Goal: Task Accomplishment & Management: Complete application form

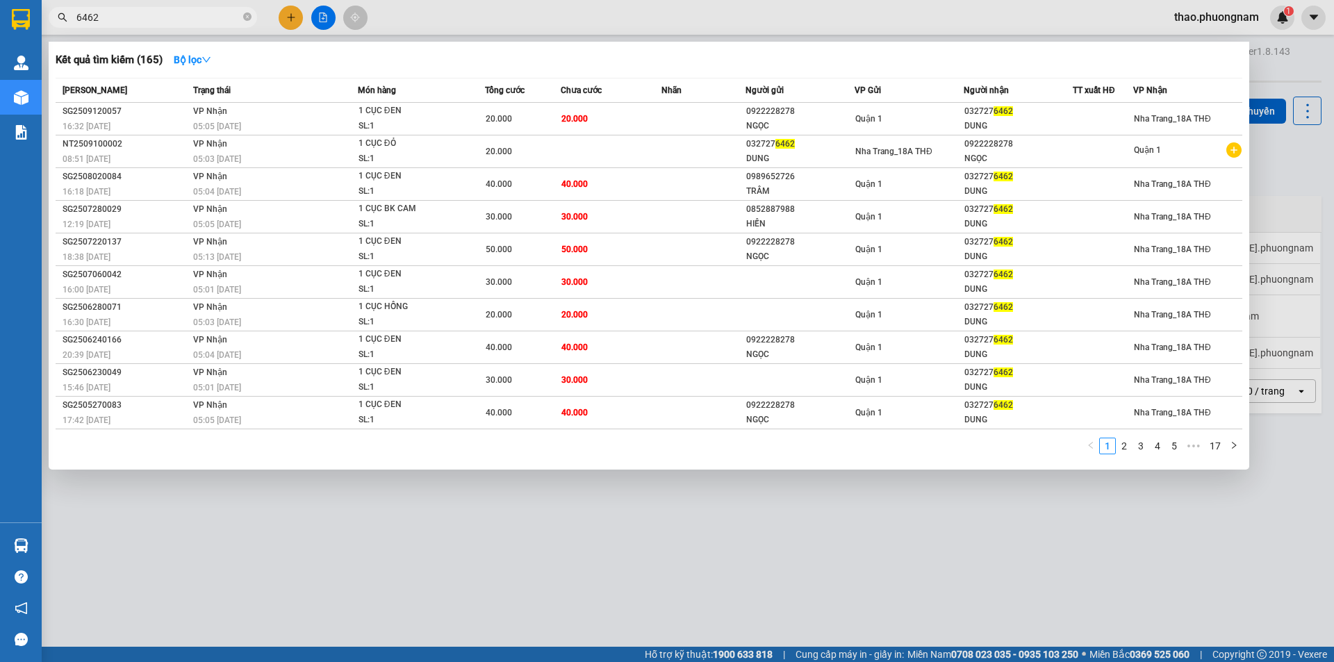
click at [138, 17] on input "6462" at bounding box center [158, 17] width 164 height 15
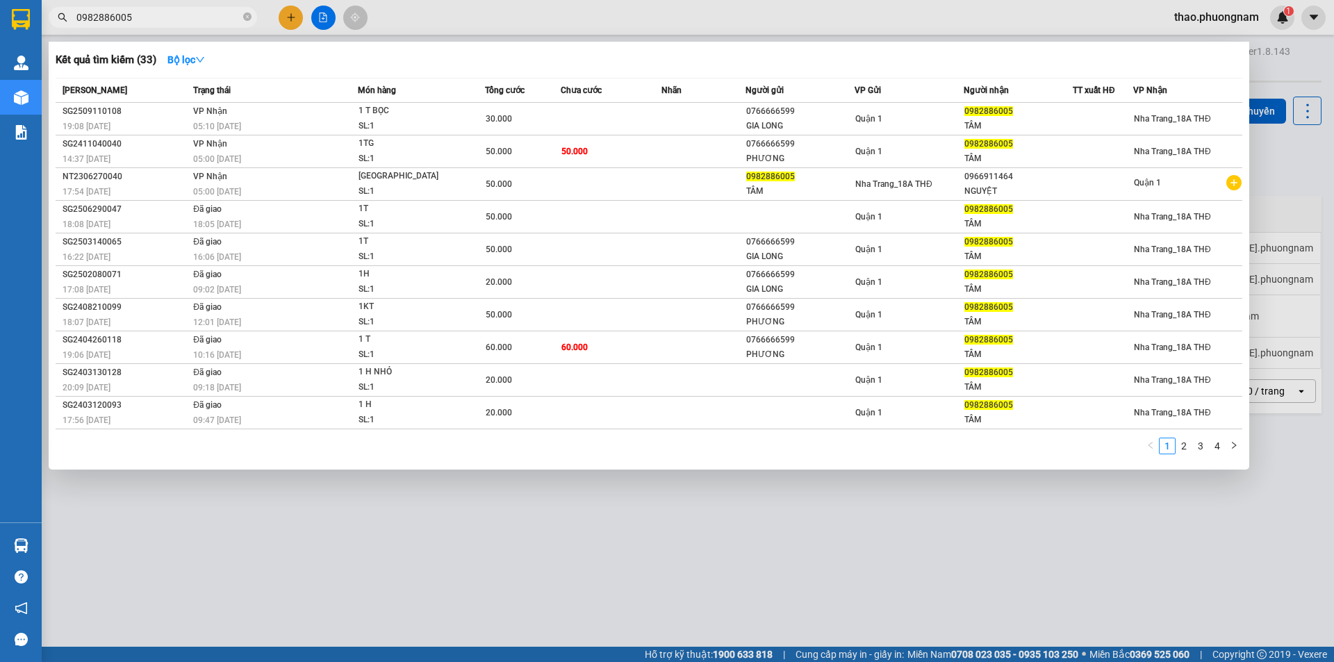
click at [169, 16] on input "0982886005" at bounding box center [158, 17] width 164 height 15
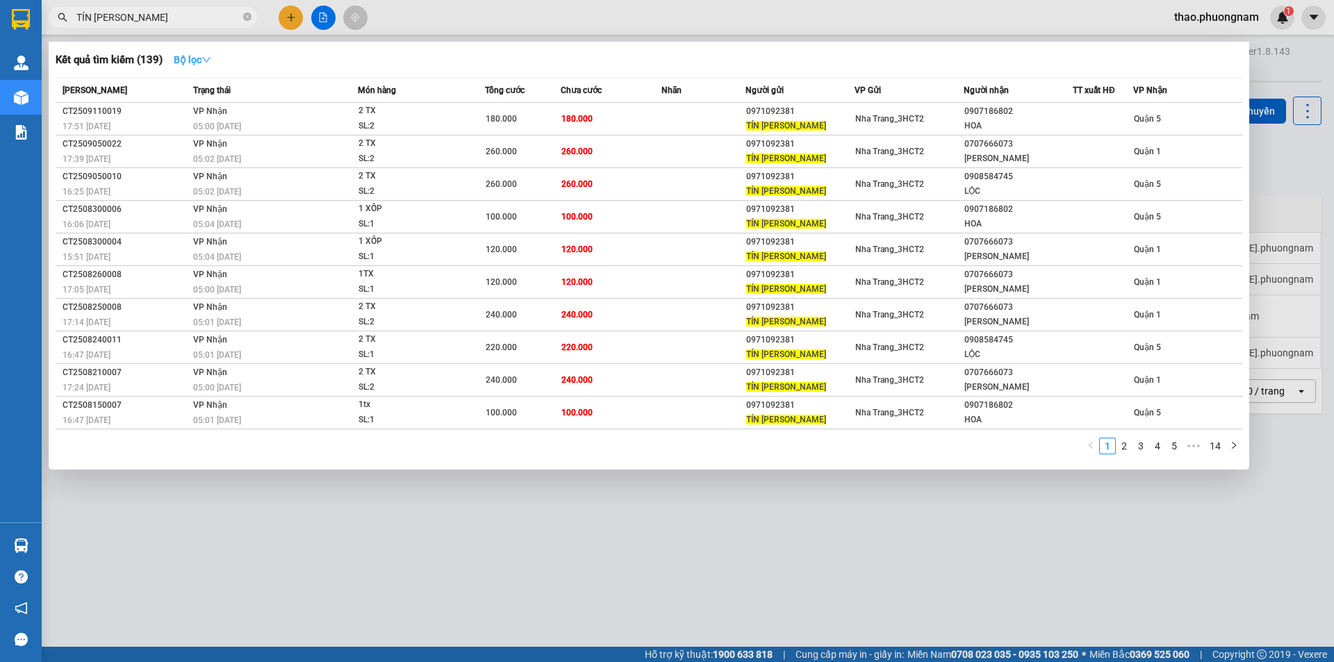
type input "TÍN [PERSON_NAME]"
click at [210, 57] on icon "down" at bounding box center [206, 60] width 10 height 10
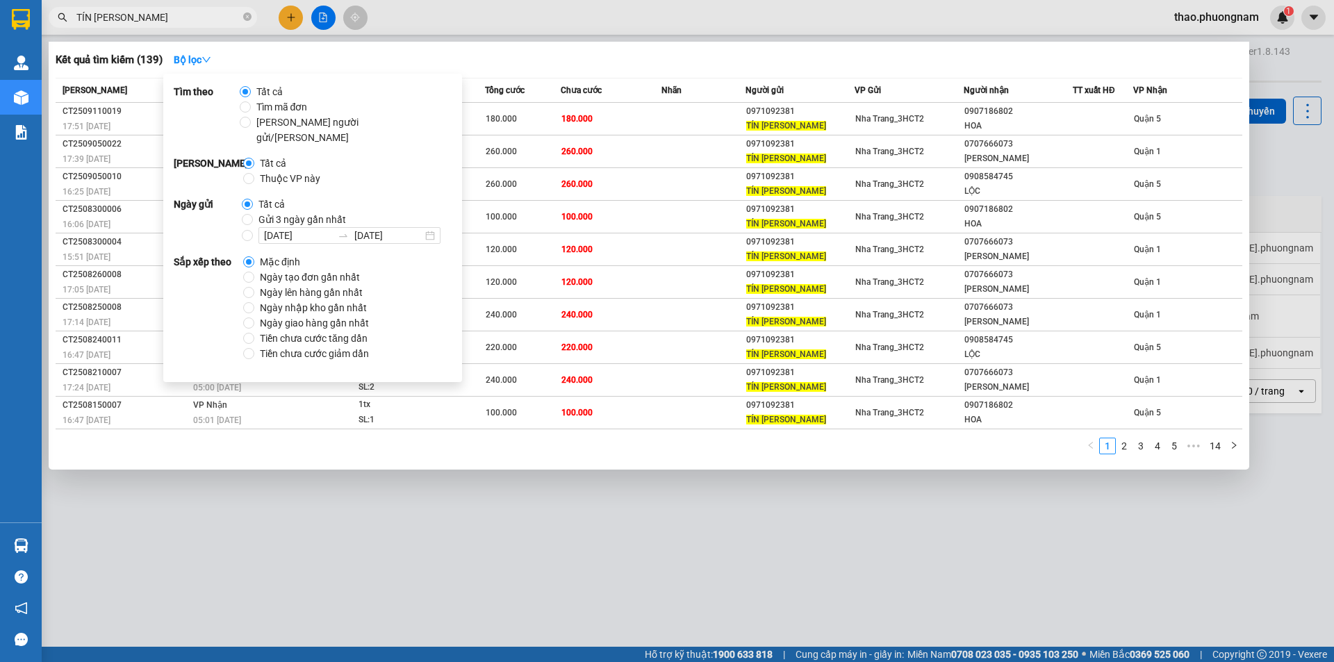
click at [298, 270] on span "Ngày tạo đơn gần nhất" at bounding box center [309, 277] width 111 height 15
click at [254, 272] on input "Ngày tạo đơn gần nhất" at bounding box center [248, 277] width 11 height 11
radio input "true"
radio input "false"
click at [494, 65] on div "Kết quả tìm kiếm ( 139 ) Bộ lọc Ngày tạo đơn gần nhất" at bounding box center [649, 60] width 1186 height 22
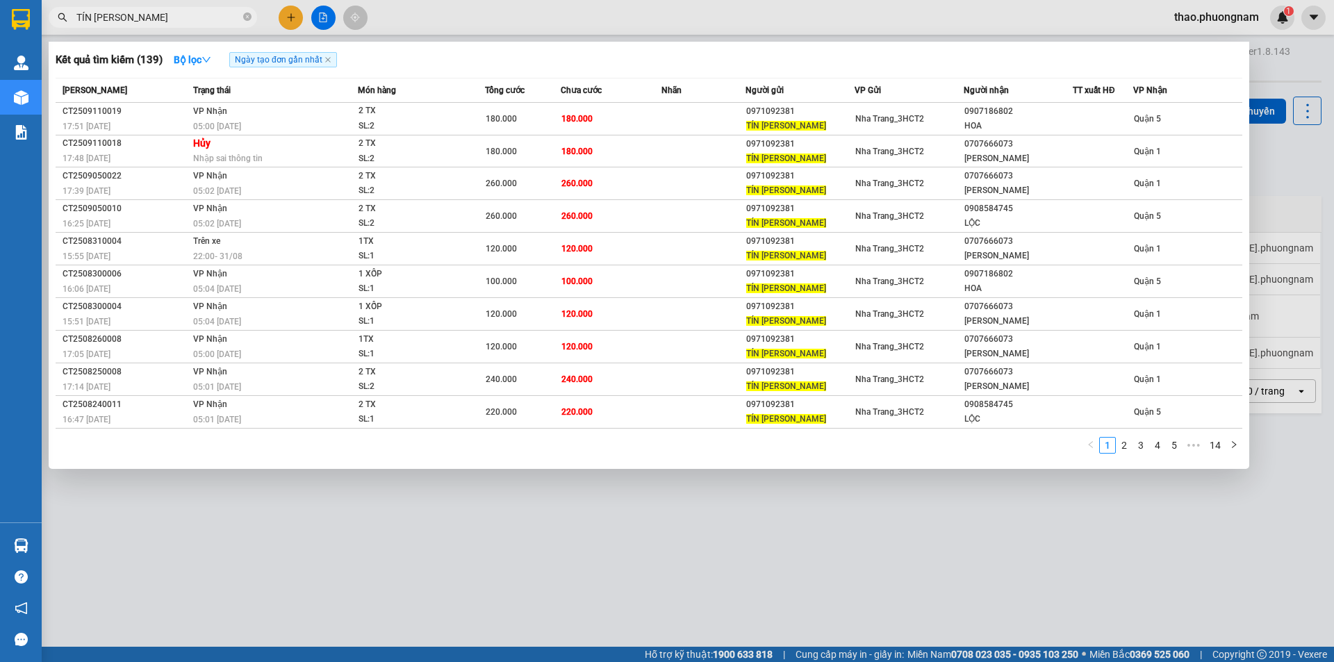
click at [1259, 76] on div at bounding box center [667, 331] width 1334 height 662
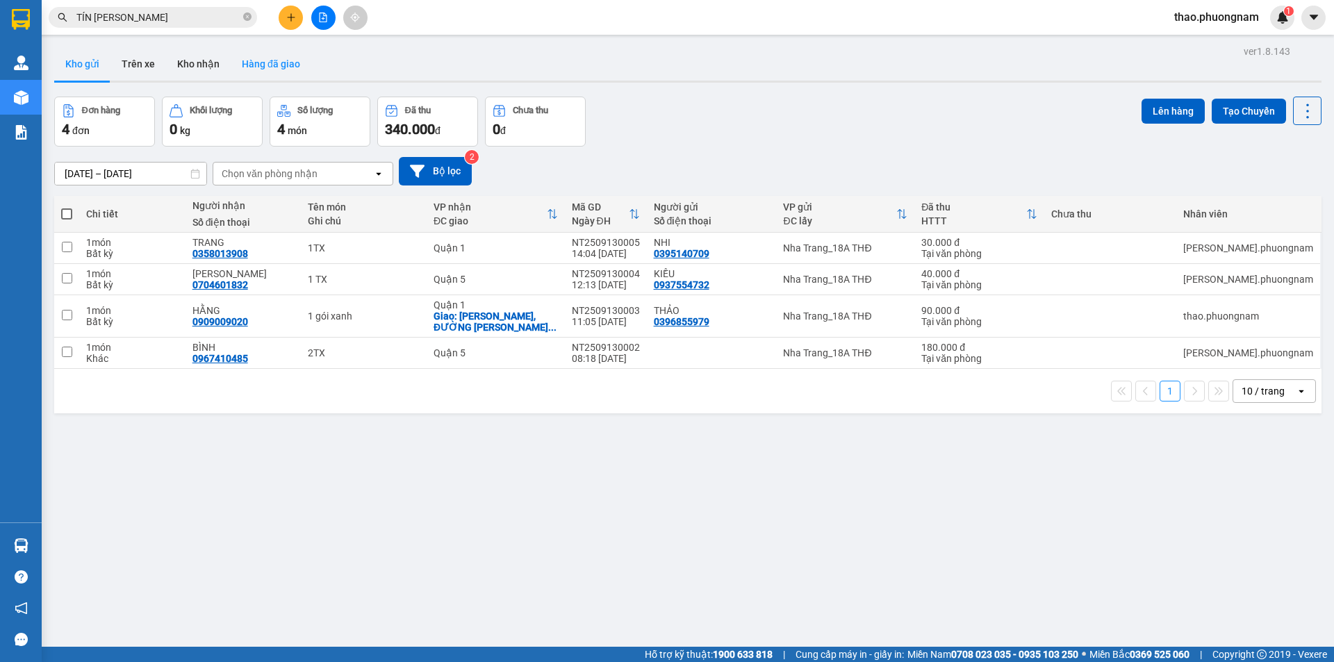
click at [281, 62] on button "Hàng đã giao" at bounding box center [271, 63] width 81 height 33
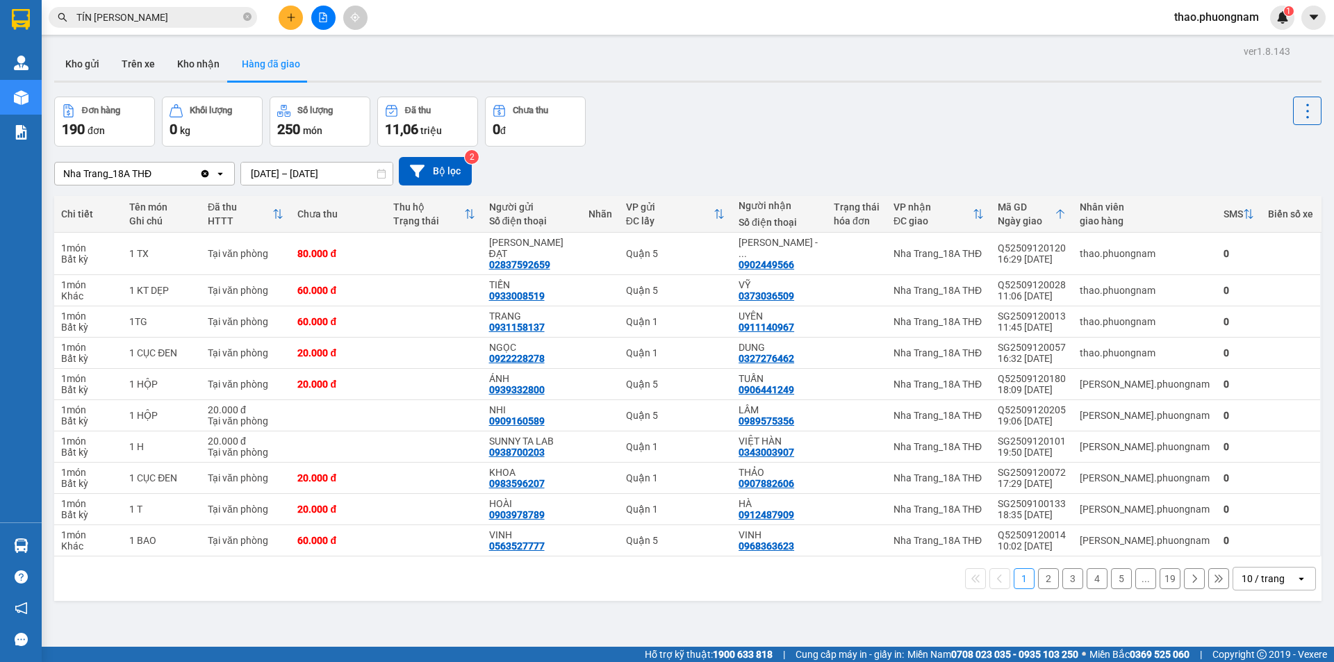
click at [222, 18] on input "TÍN ANH" at bounding box center [158, 17] width 164 height 15
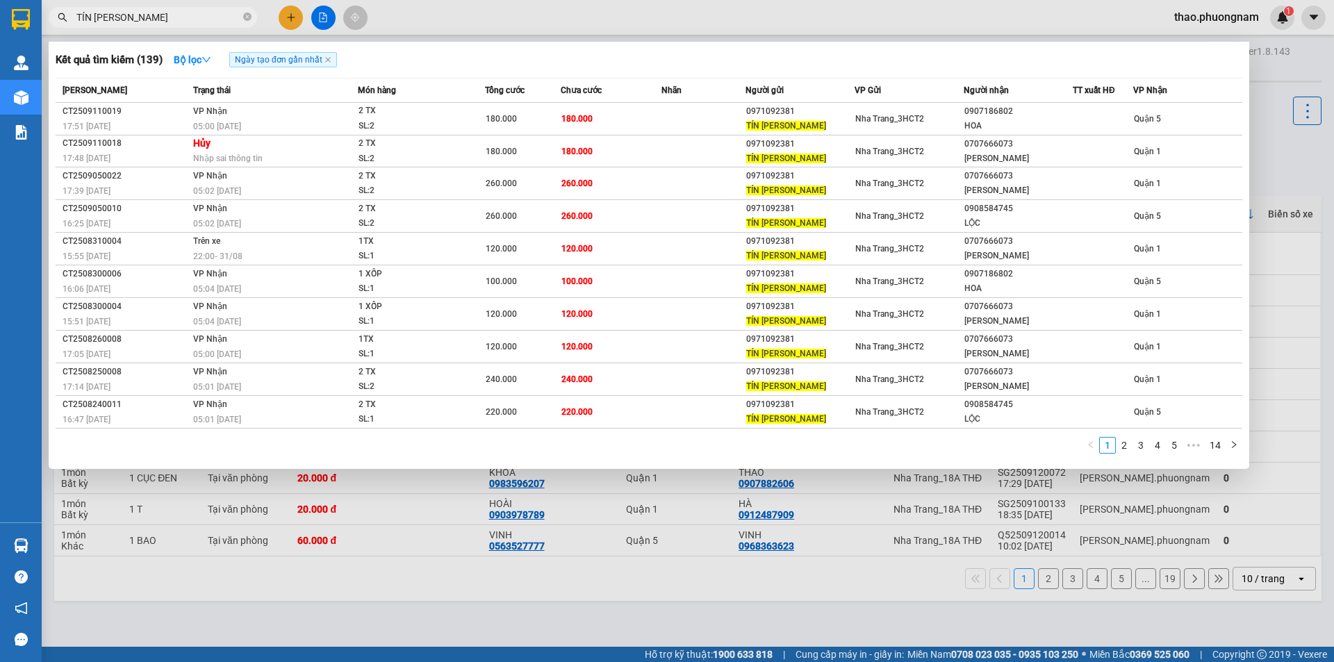
click at [222, 18] on input "TÍN ANH" at bounding box center [158, 17] width 164 height 15
click at [246, 18] on icon "close-circle" at bounding box center [247, 17] width 8 height 8
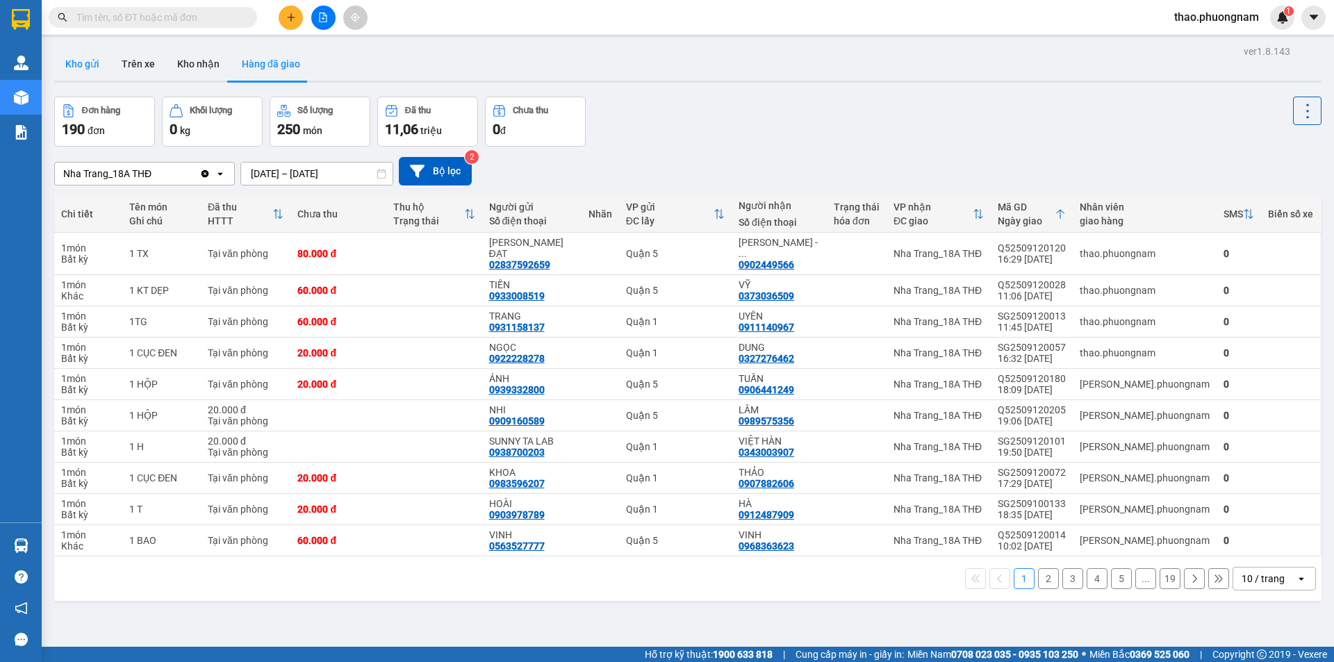
click at [92, 72] on button "Kho gửi" at bounding box center [82, 63] width 56 height 33
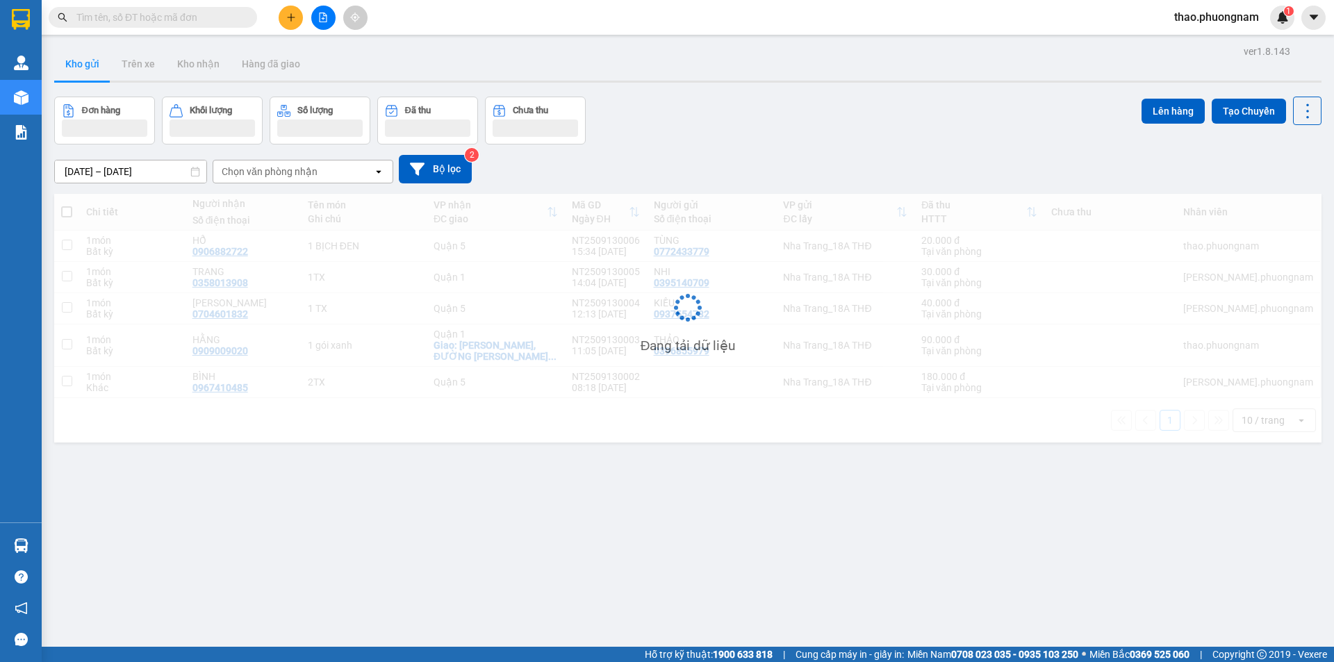
click at [152, 13] on input "text" at bounding box center [158, 17] width 164 height 15
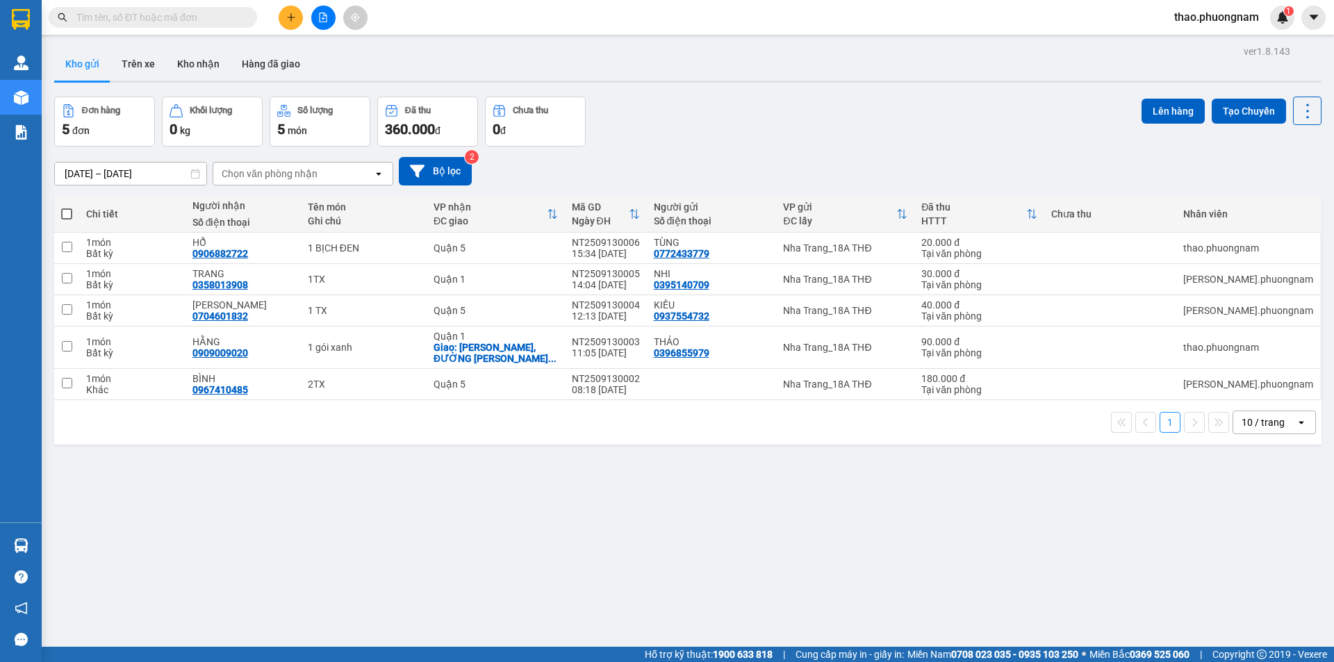
click at [292, 19] on icon "plus" at bounding box center [291, 18] width 10 height 10
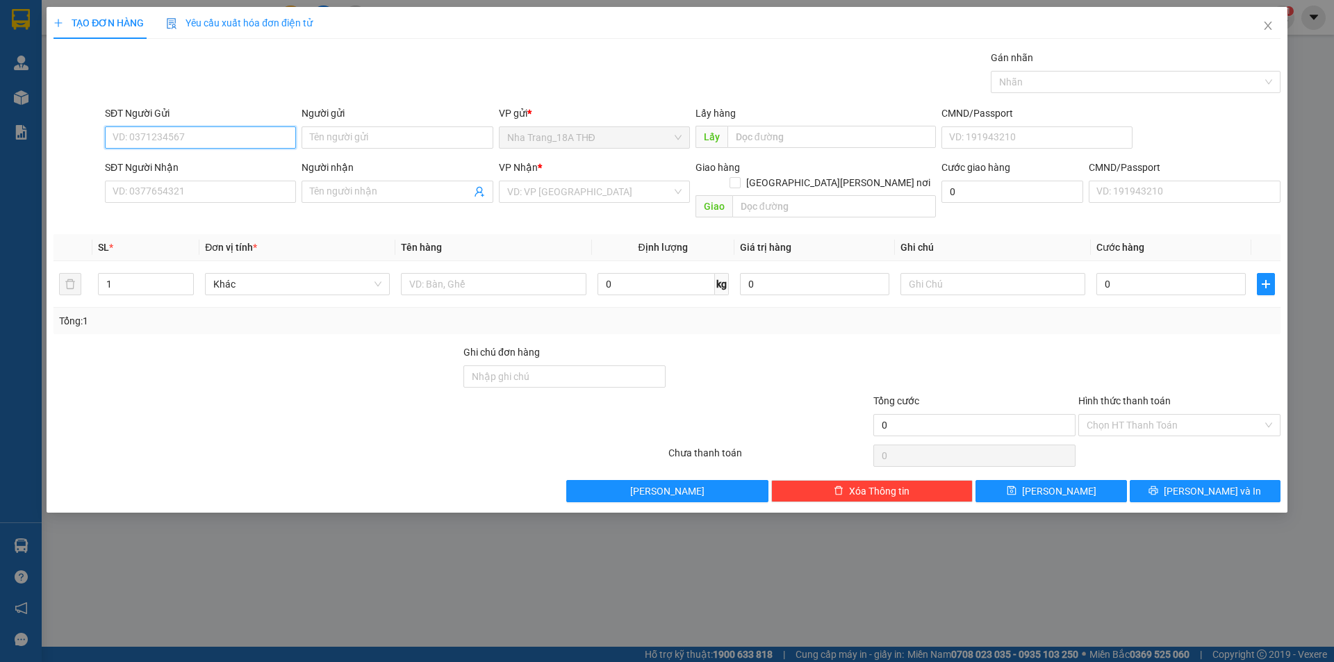
click at [160, 131] on input "SĐT Người Gửi" at bounding box center [200, 137] width 191 height 22
click at [194, 169] on div "0368627208 - ĐẶC SẢN NGỌC LINH" at bounding box center [203, 165] width 180 height 15
type input "0368627208"
type input "ĐẶC SẢN NGỌC LINH"
type input "0765313029"
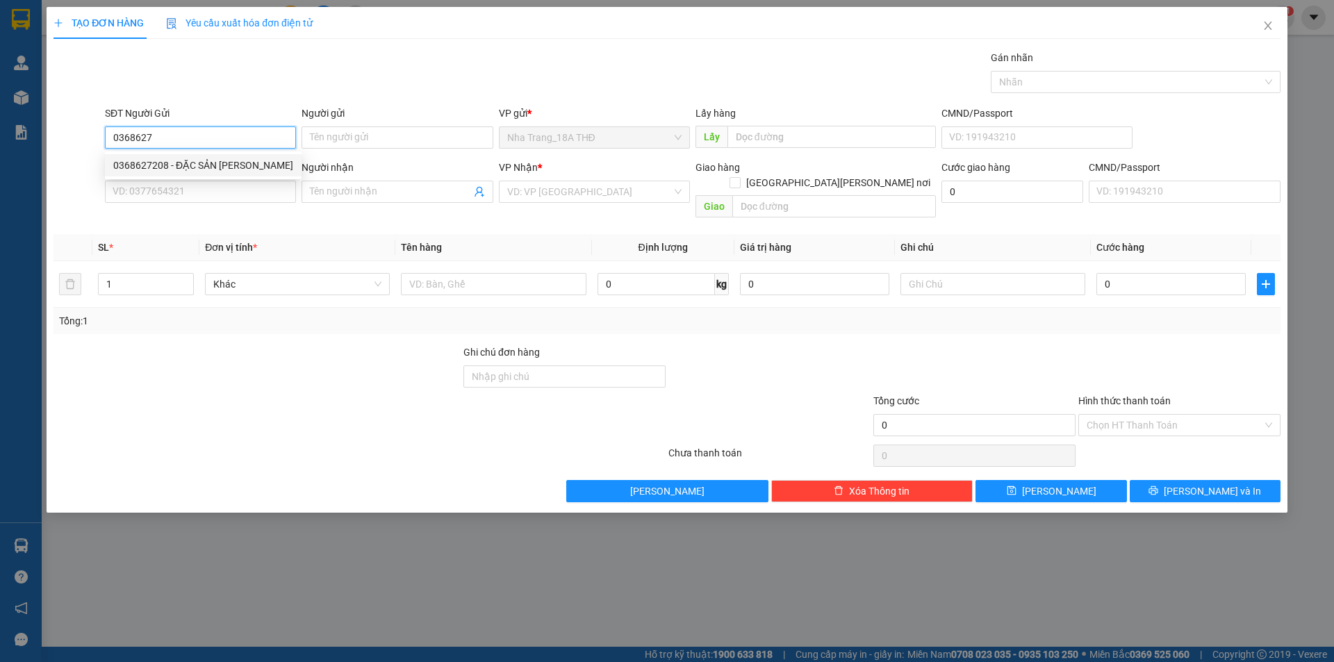
type input "NGỌC MY"
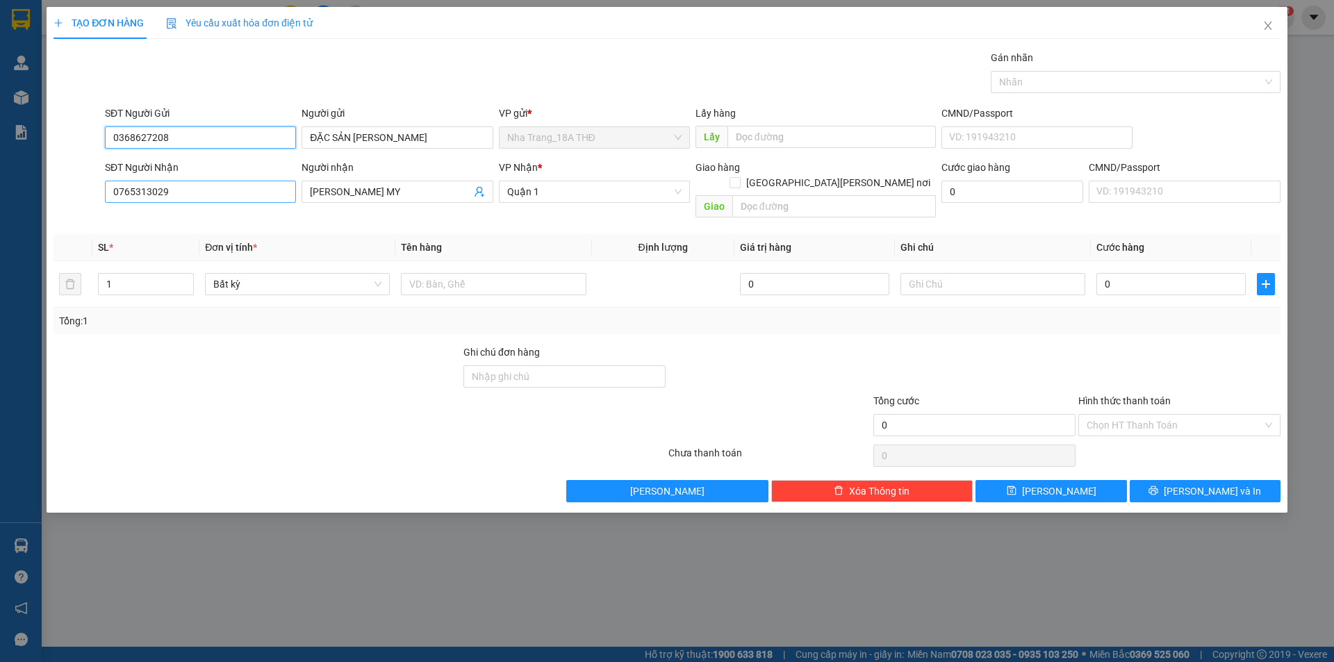
type input "0368627208"
drag, startPoint x: 185, startPoint y: 192, endPoint x: 87, endPoint y: 186, distance: 98.8
click at [88, 186] on div "SĐT Người Nhận 0765313029 0765313029 Người nhận NGỌC MY VP Nhận * Quận 1 Giao h…" at bounding box center [666, 192] width 1229 height 64
type input "0932211291"
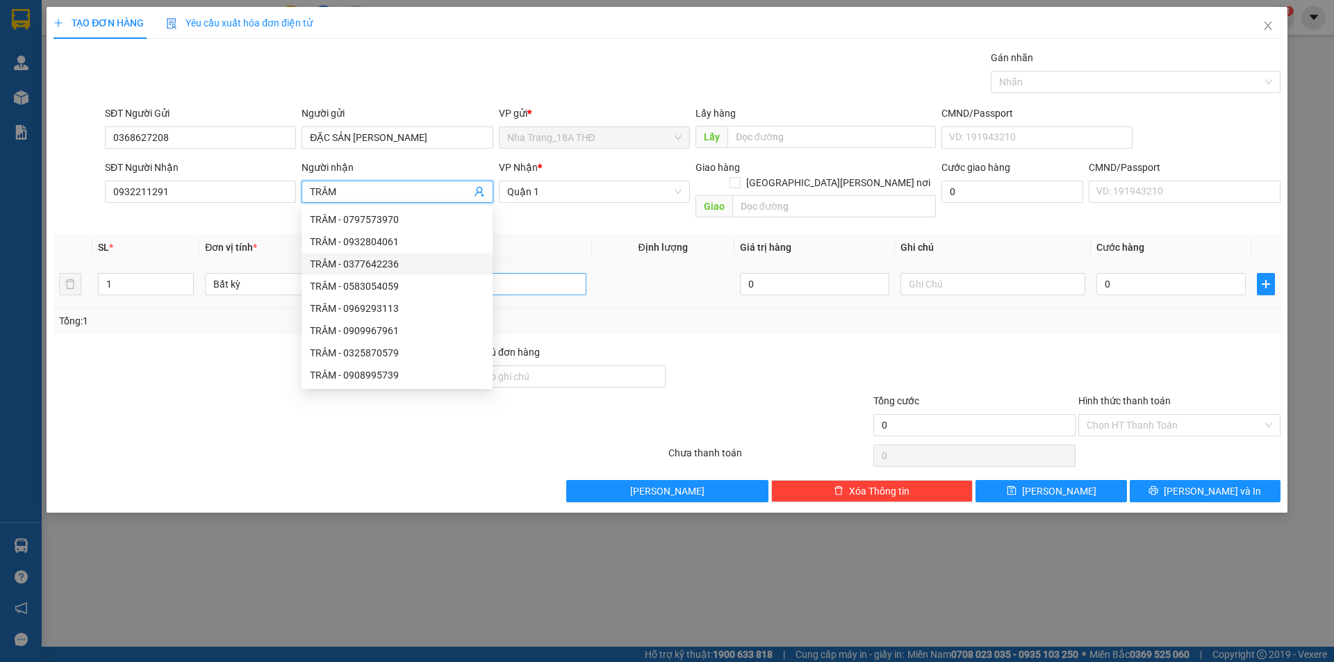
type input "TRÂM"
click at [514, 275] on input "text" at bounding box center [493, 284] width 185 height 22
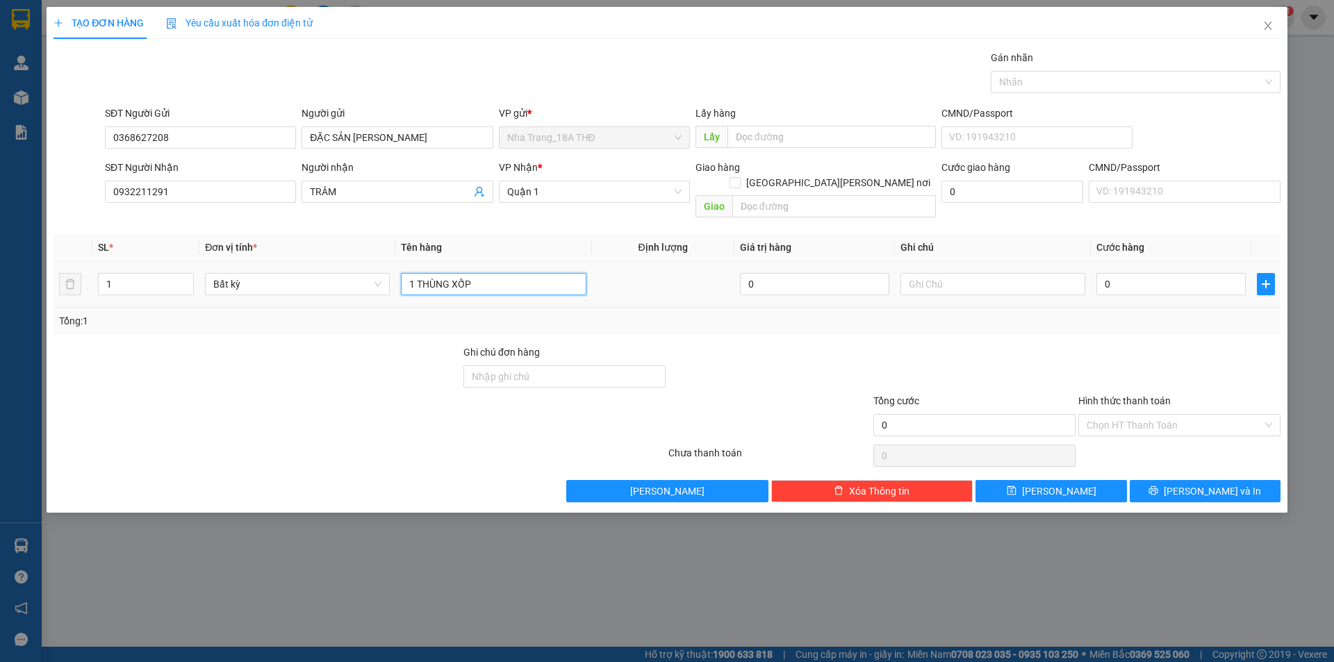
type input "1 THÙNG XỐP"
type input "5"
type input "50"
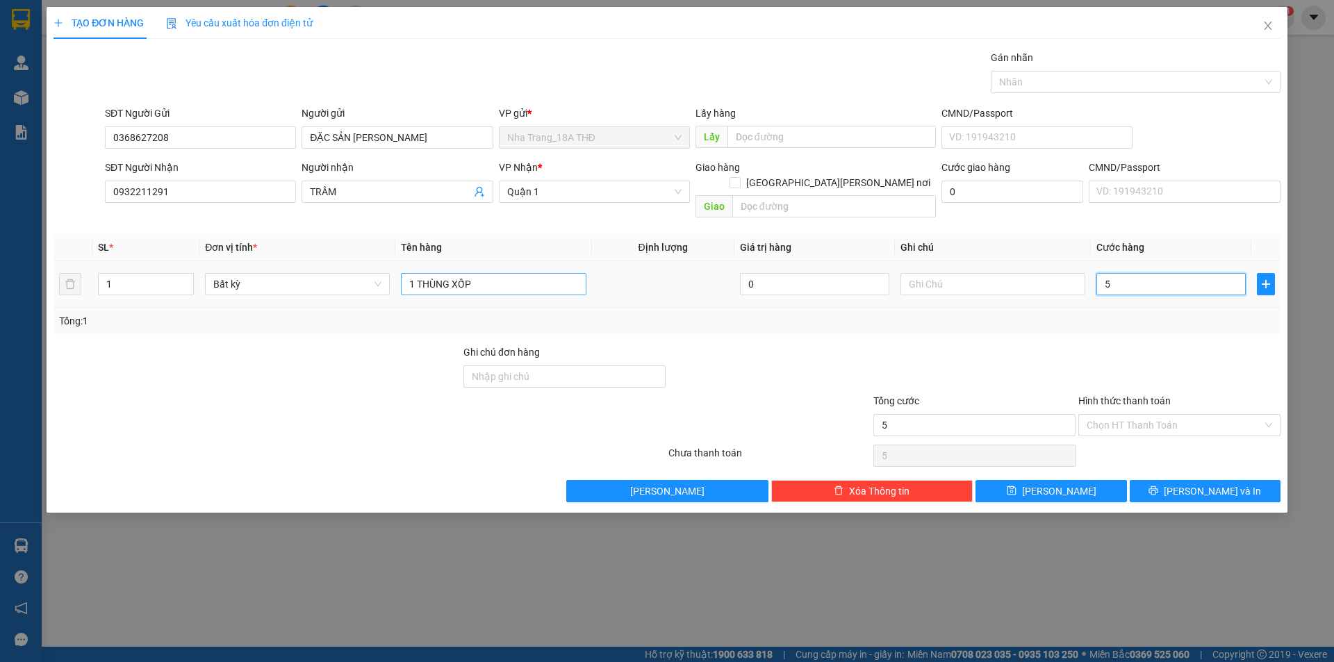
type input "50"
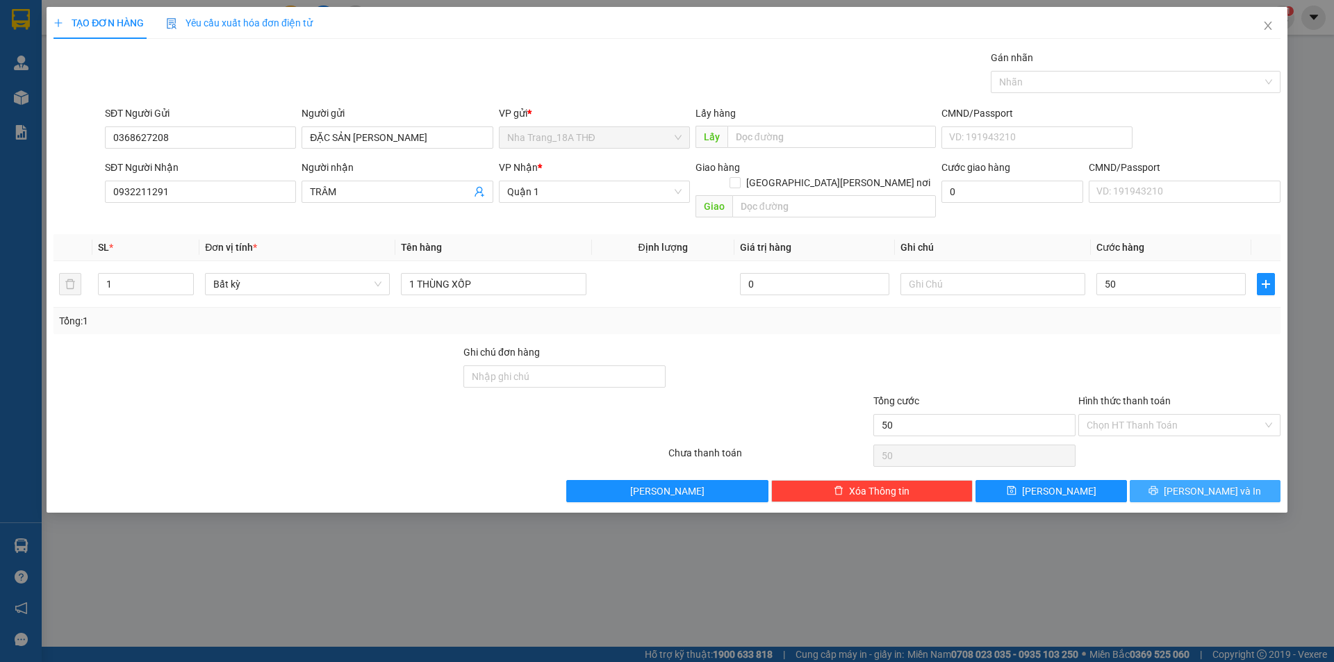
type input "50.000"
click at [1192, 480] on button "Lưu và In" at bounding box center [1204, 491] width 151 height 22
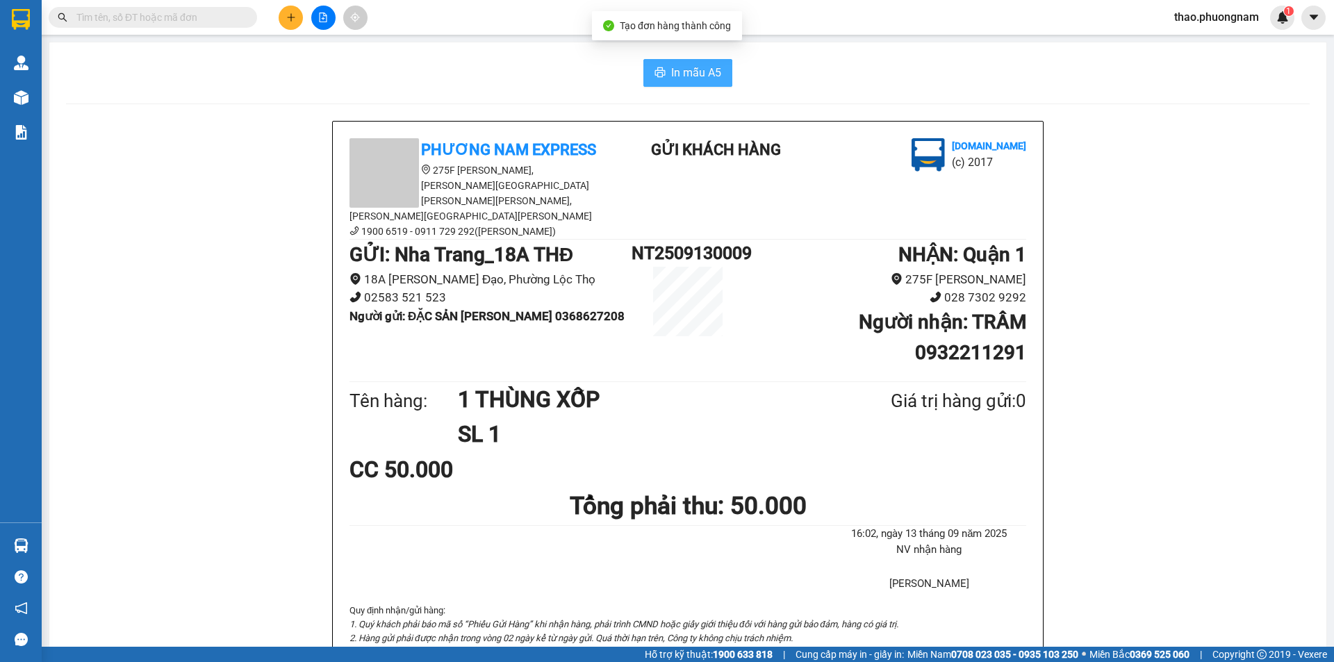
click at [699, 63] on button "In mẫu A5" at bounding box center [687, 73] width 89 height 28
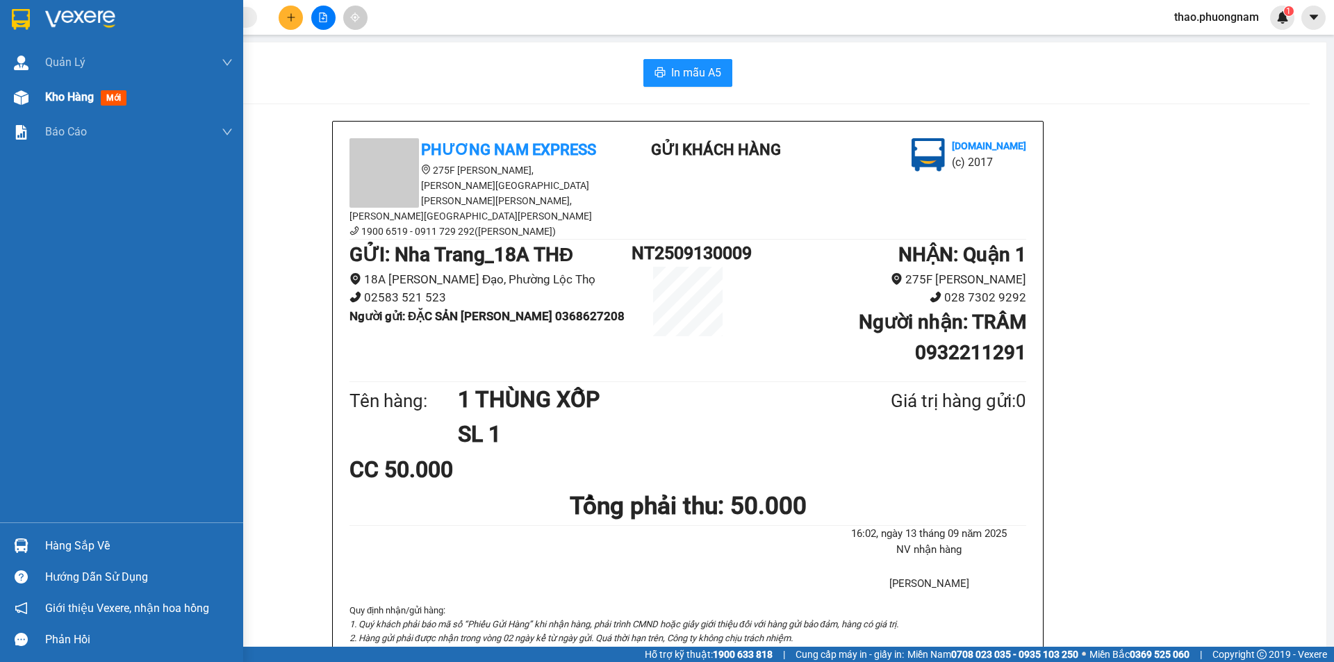
click at [32, 98] on div at bounding box center [21, 97] width 24 height 24
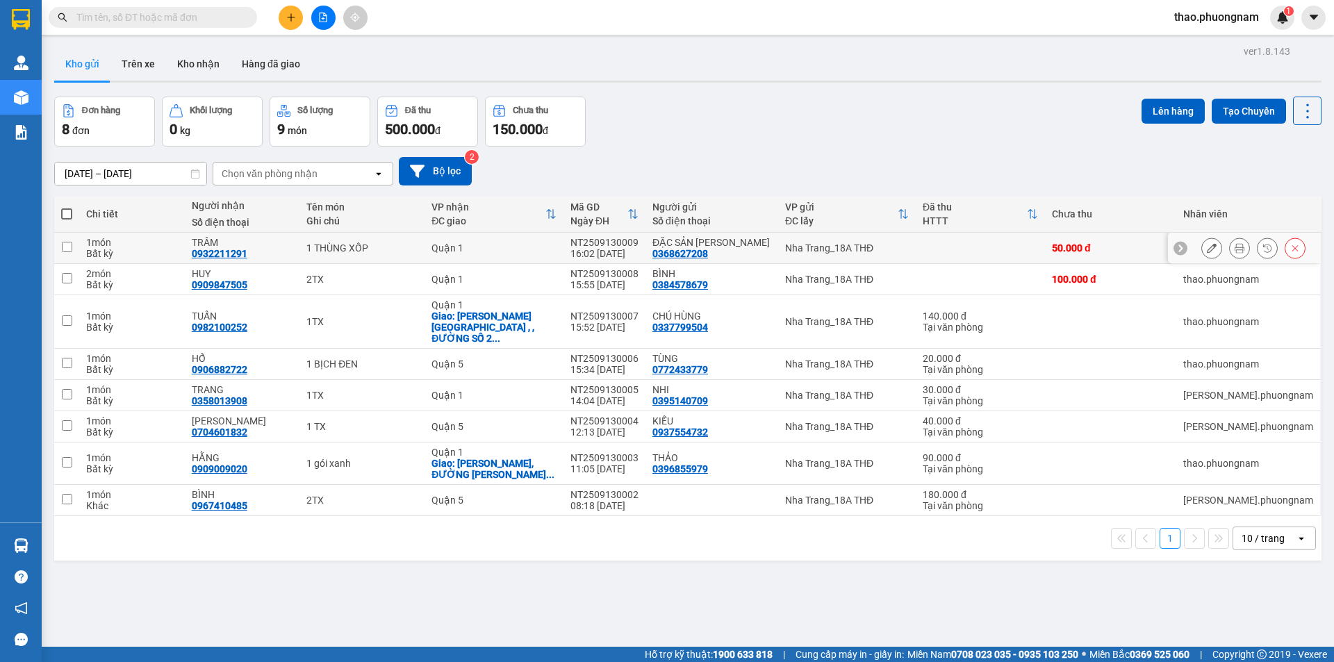
click at [1203, 241] on button at bounding box center [1211, 248] width 19 height 24
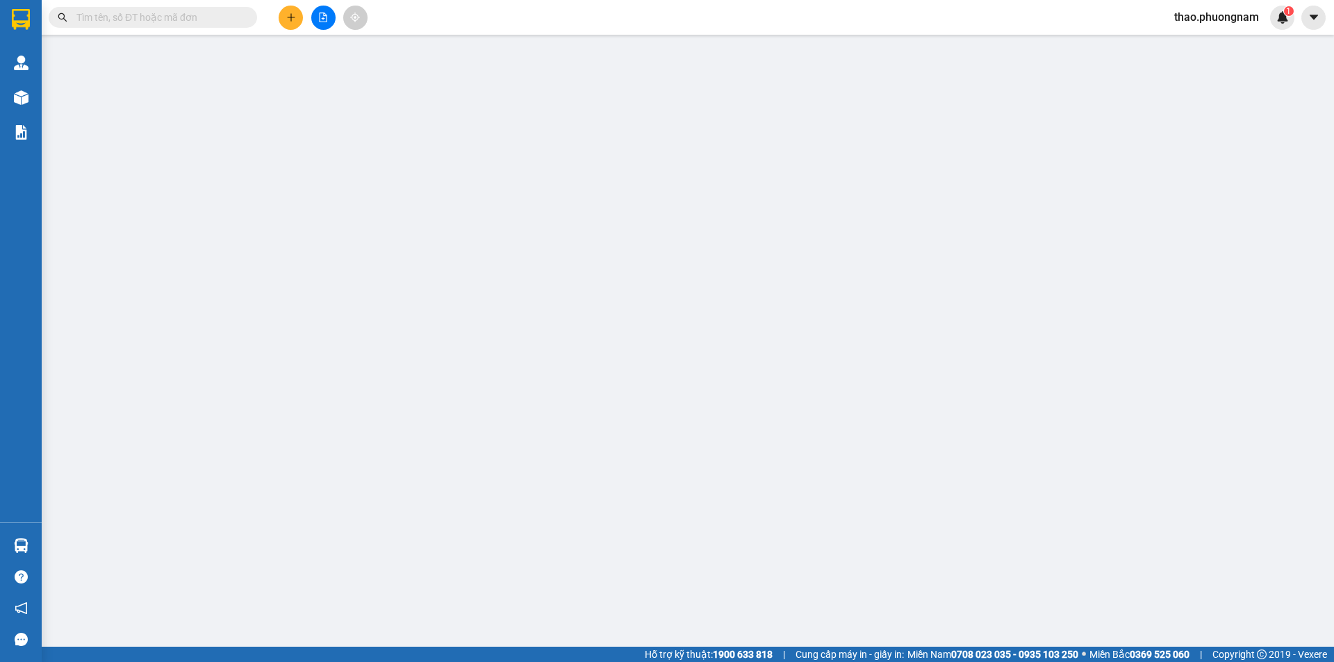
type input "0368627208"
type input "ĐẶC SẢN NGỌC LINH"
type input "0932211291"
type input "TRÂM"
type input "50.000"
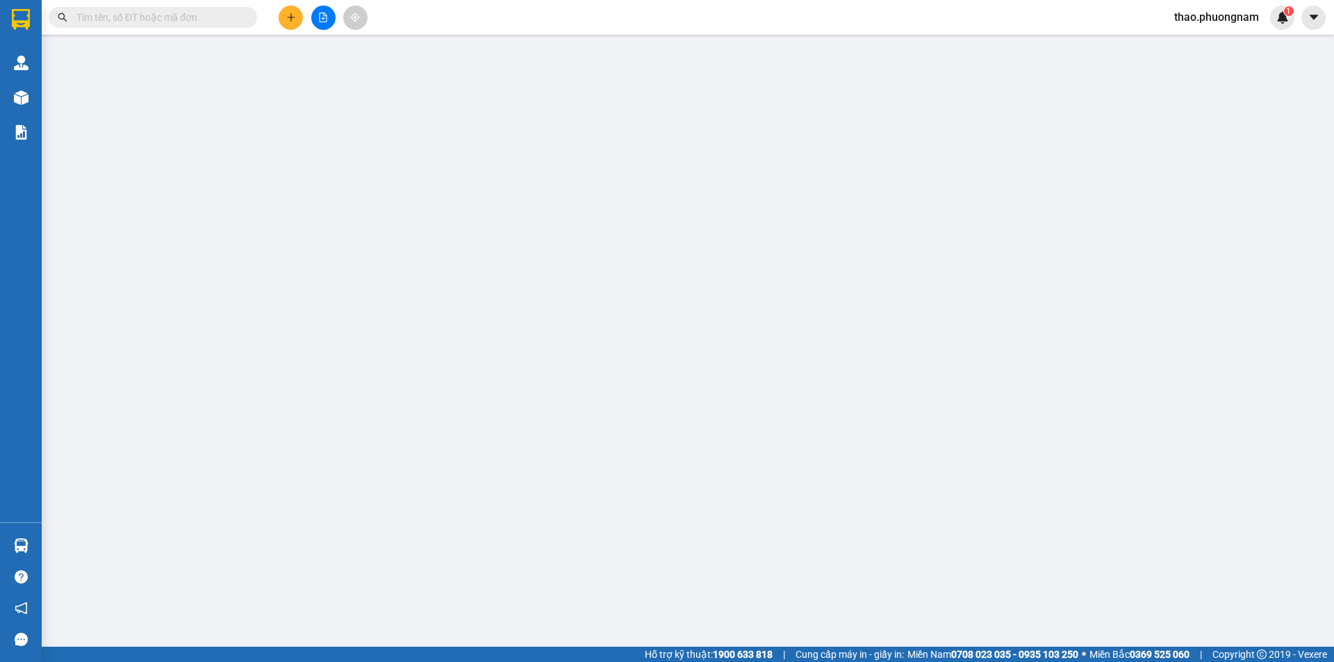
type input "50.000"
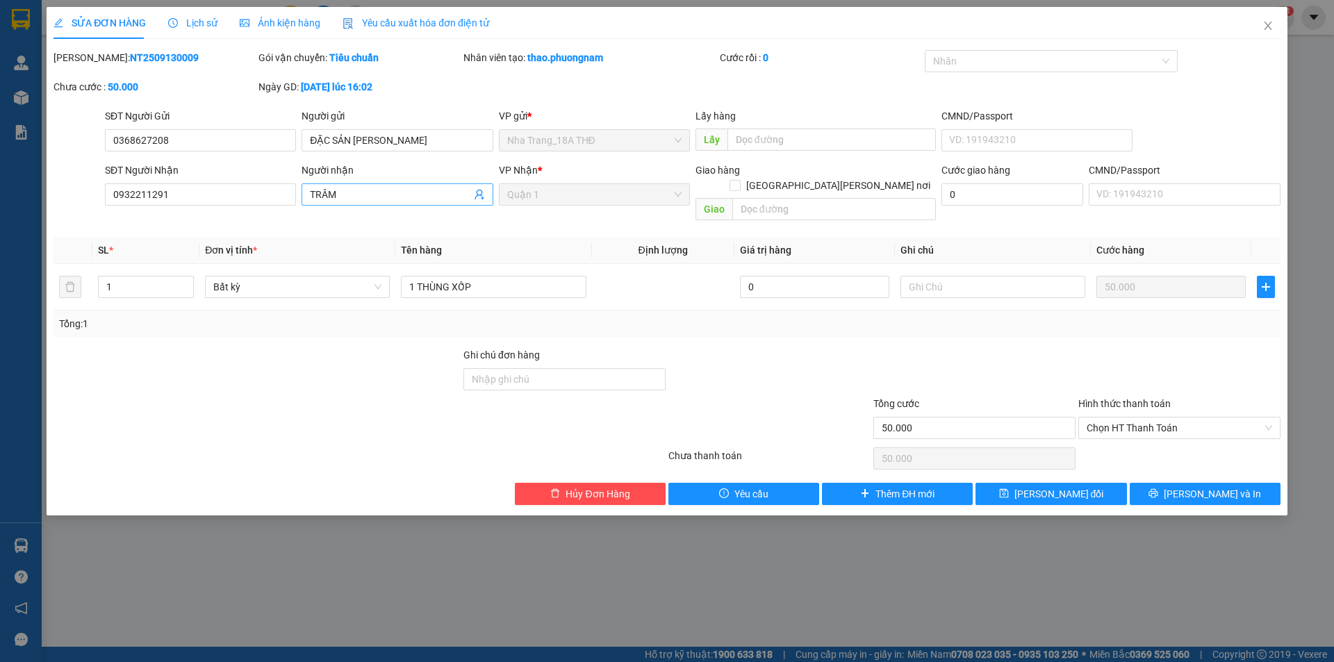
click at [319, 192] on input "TRÂM" at bounding box center [390, 194] width 160 height 15
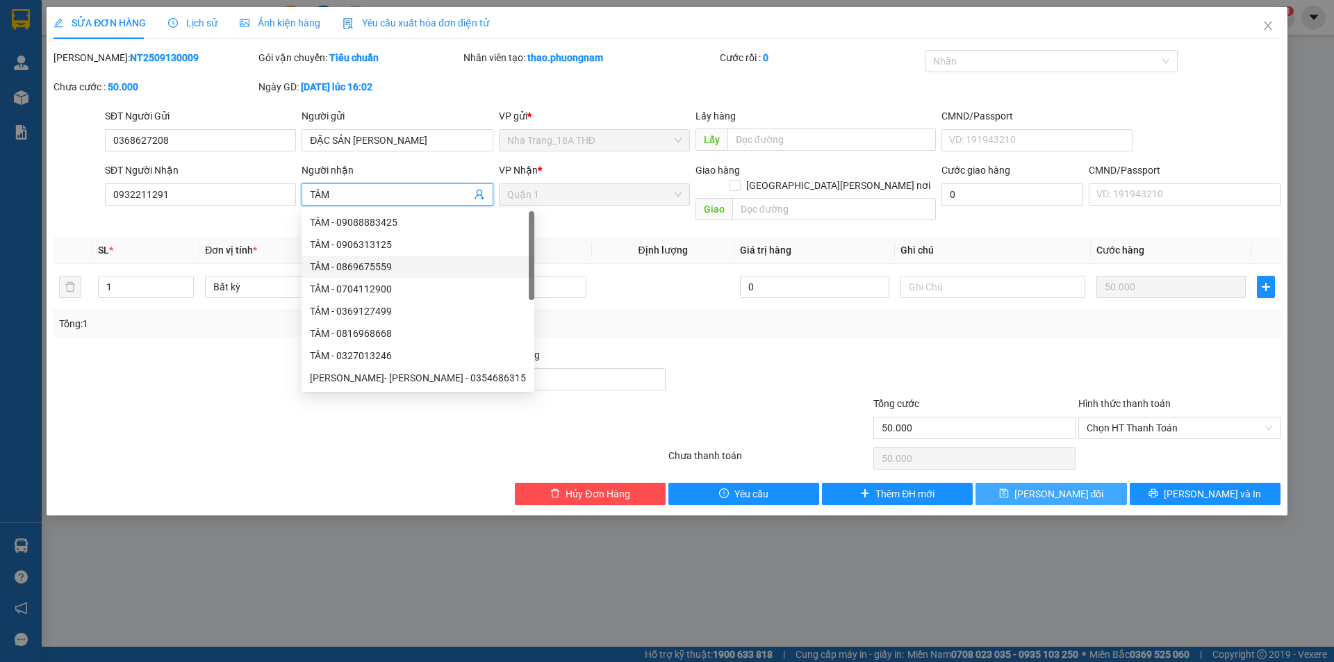
type input "TÂM"
click at [1036, 486] on span "Lưu thay đổi" at bounding box center [1059, 493] width 90 height 15
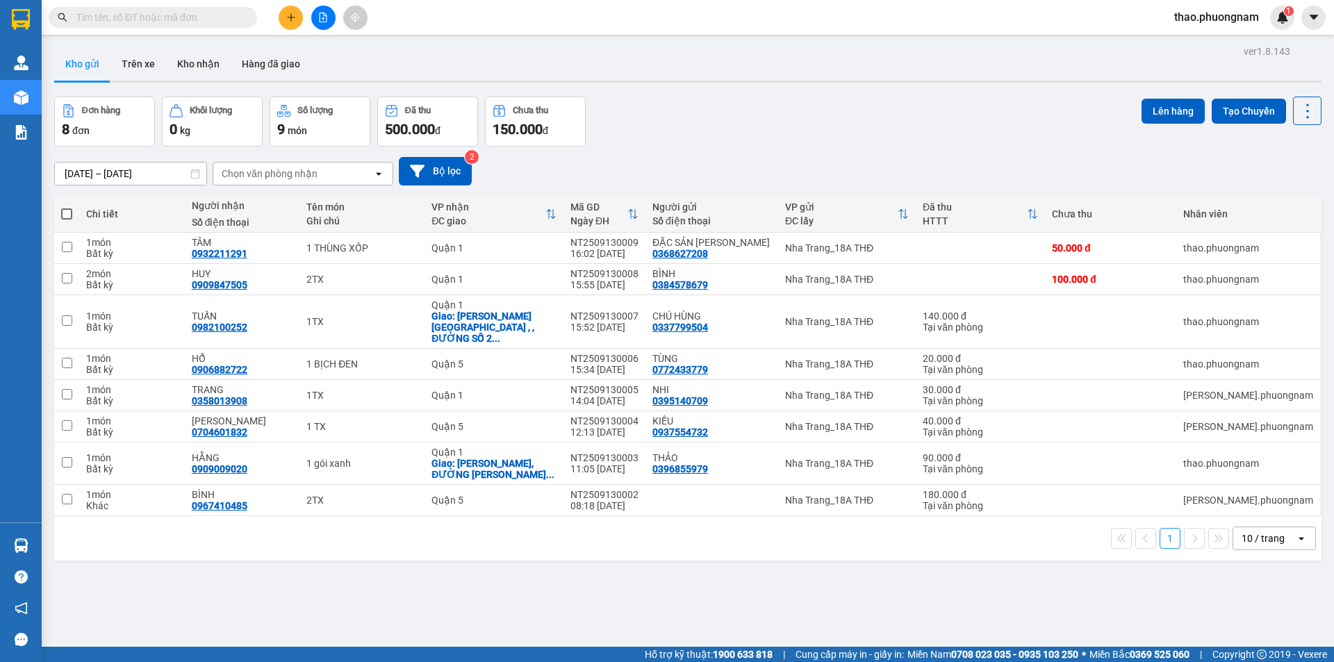
click at [192, 23] on input "text" at bounding box center [158, 17] width 164 height 15
click at [207, 3] on div "Kết quả tìm kiếm ( 139 ) Bộ lọc Ngày tạo đơn gần nhất Mã ĐH Trạng thái Món hàng…" at bounding box center [667, 17] width 1334 height 35
click at [194, 14] on input "text" at bounding box center [158, 17] width 164 height 15
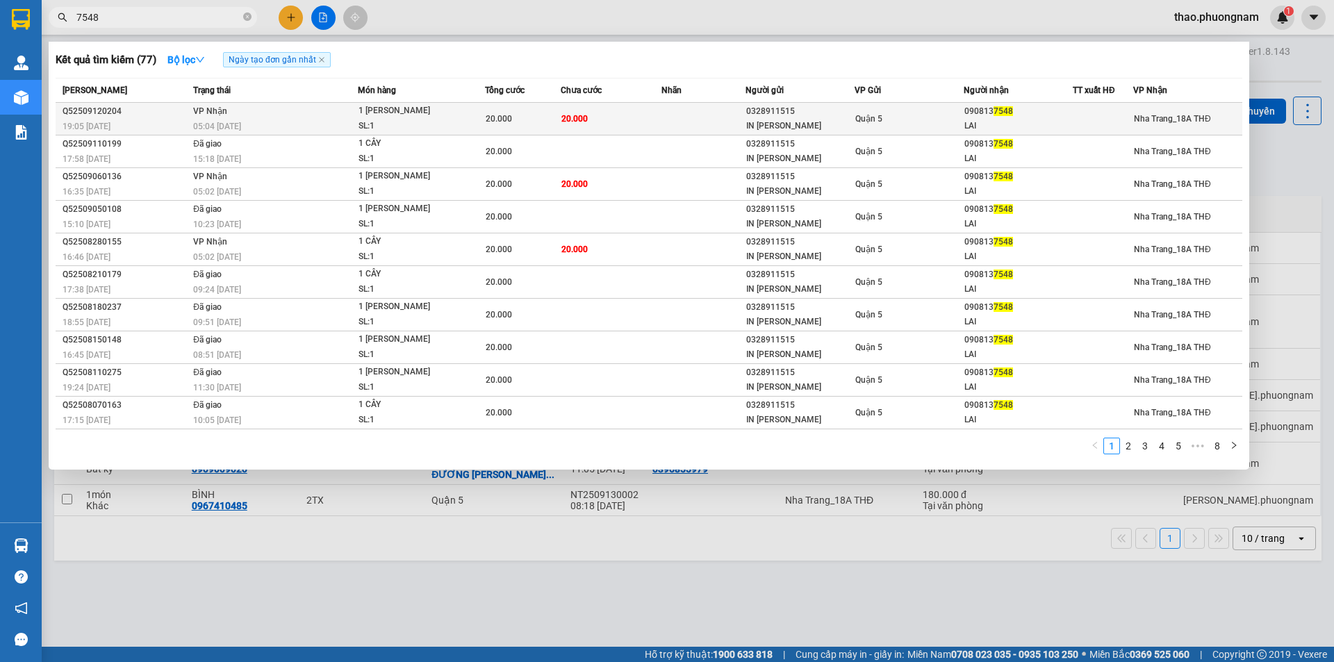
type input "7548"
click at [488, 124] on span "20.000" at bounding box center [499, 119] width 26 height 10
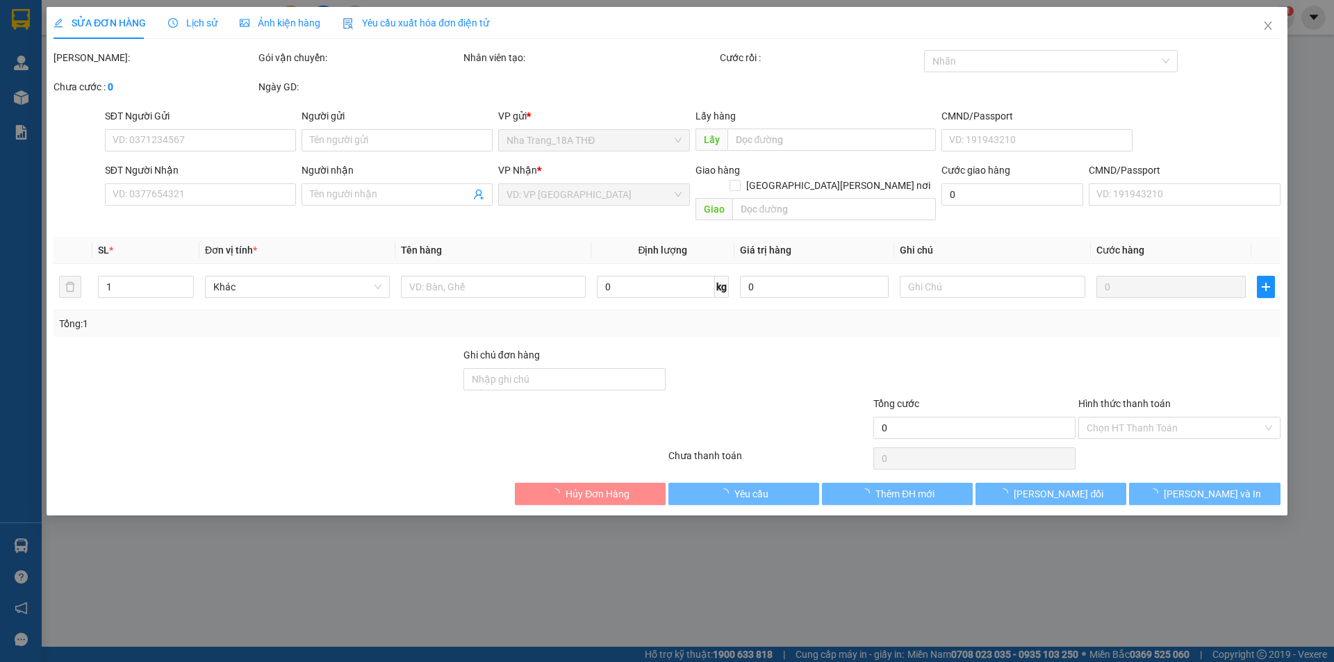
type input "0328911515"
type input "IN TRẦN PHÁT"
type input "0908137548"
type input "LAI"
type input "20"
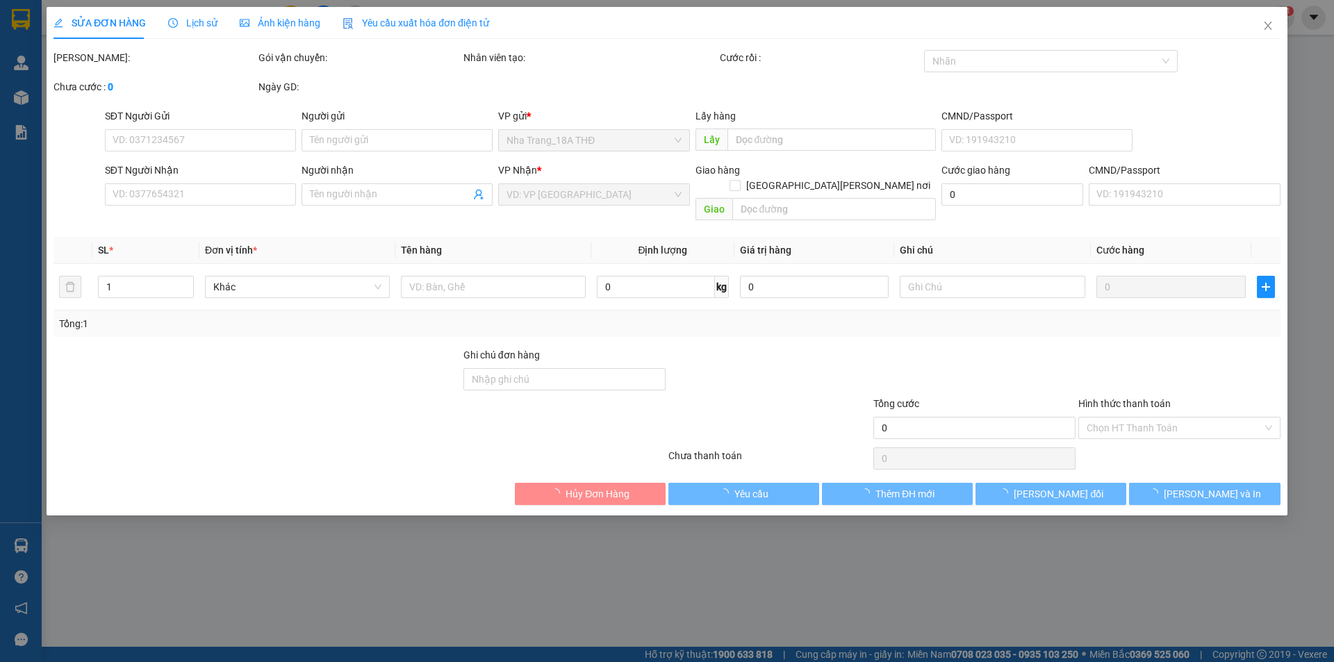
type input "20.000"
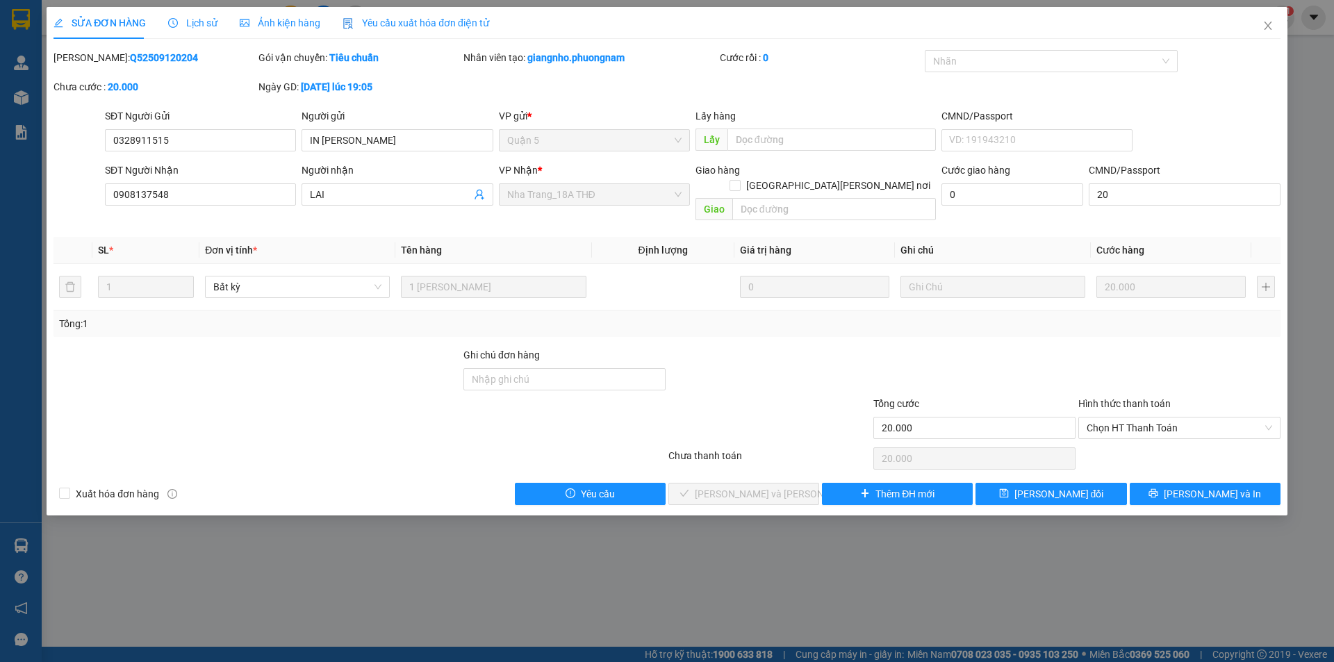
click at [1154, 399] on div "Hình thức thanh toán" at bounding box center [1179, 406] width 202 height 21
click at [1146, 417] on span "Chọn HT Thanh Toán" at bounding box center [1178, 427] width 185 height 21
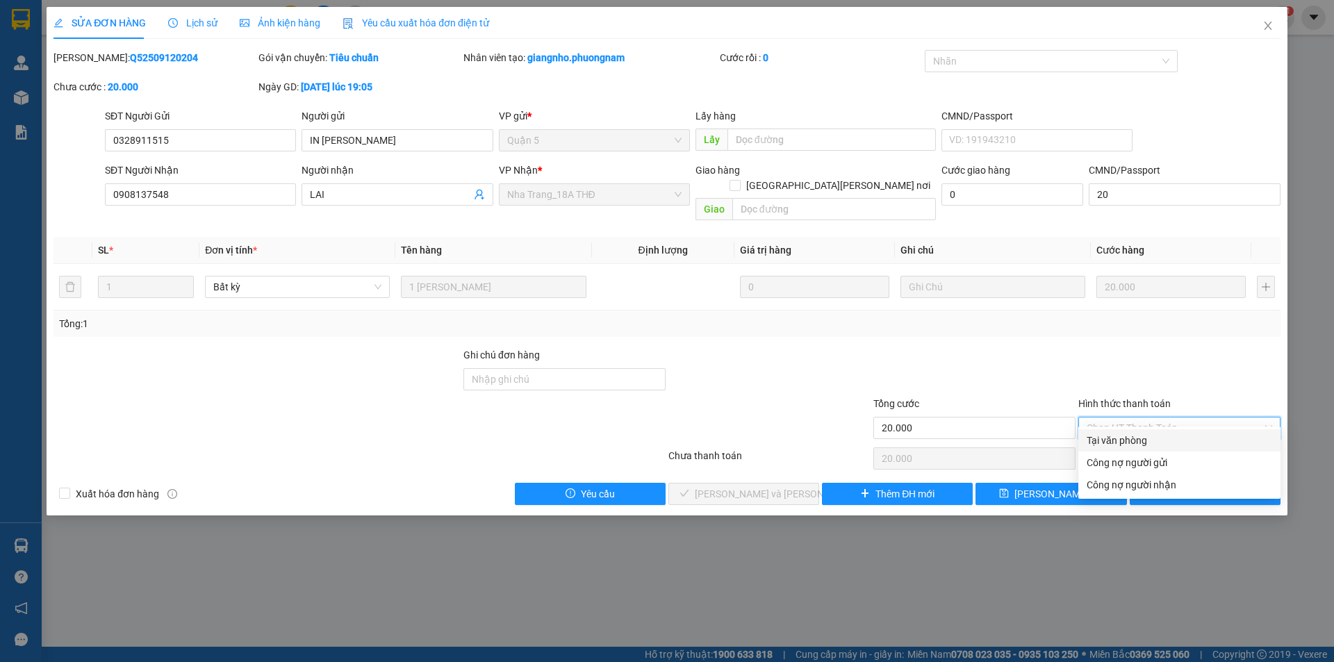
click at [1143, 438] on div "Tại văn phòng" at bounding box center [1178, 440] width 185 height 15
type input "0"
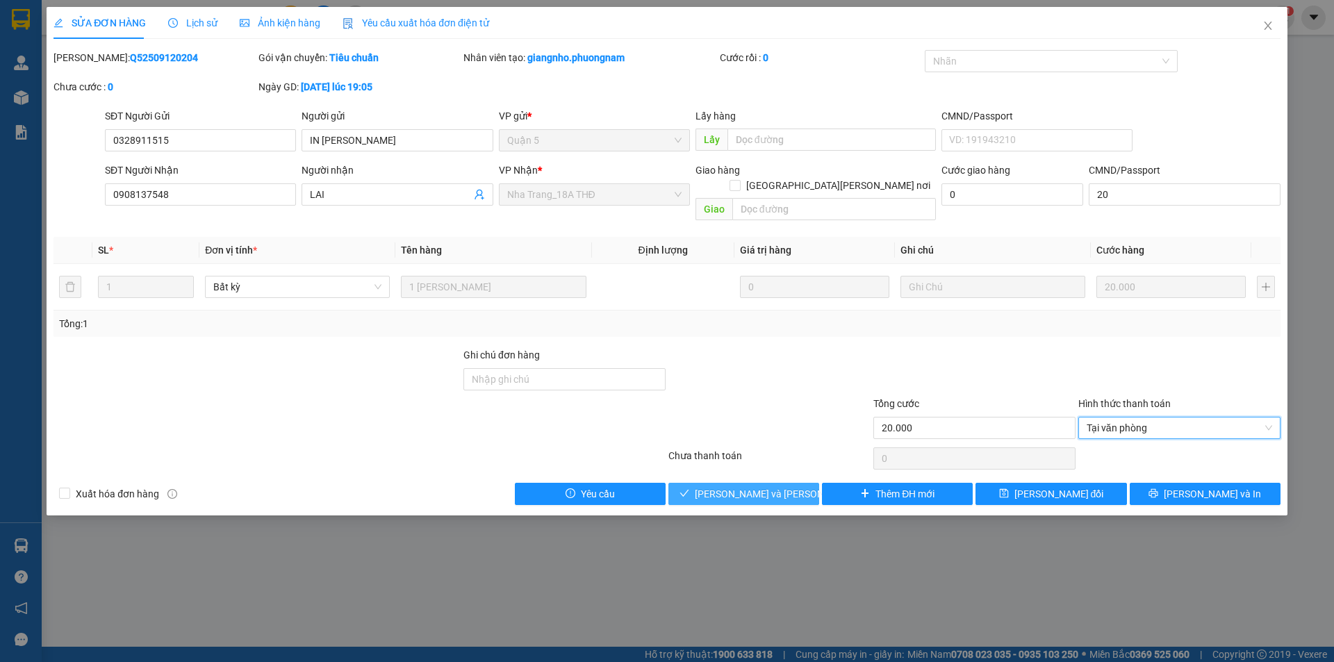
click at [755, 486] on span "Lưu và Giao hàng" at bounding box center [789, 493] width 188 height 15
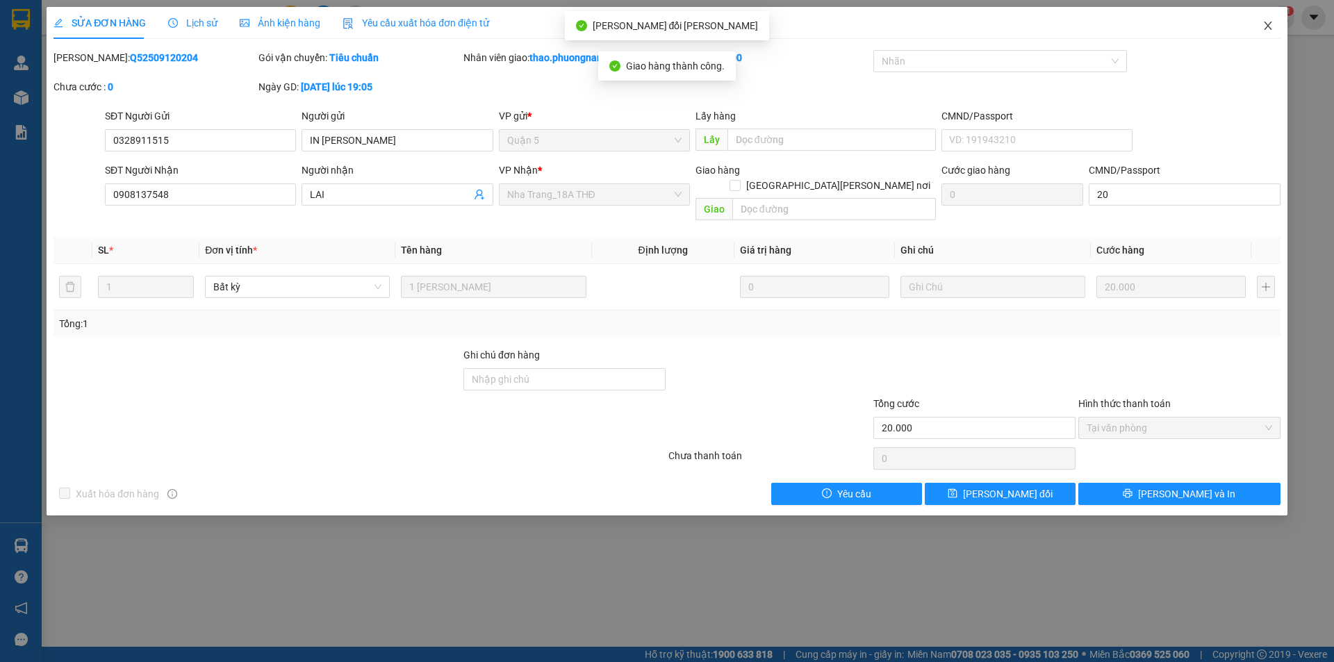
click at [1264, 30] on icon "close" at bounding box center [1267, 26] width 8 height 8
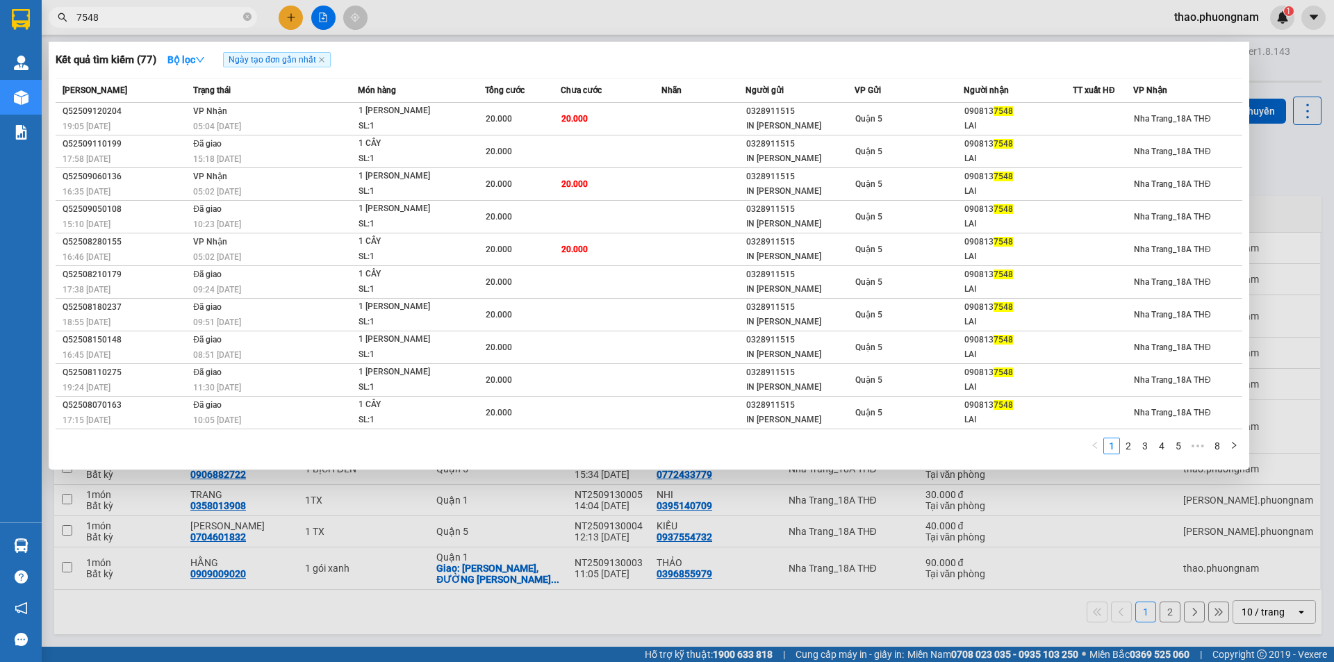
click at [174, 12] on input "7548" at bounding box center [158, 17] width 164 height 15
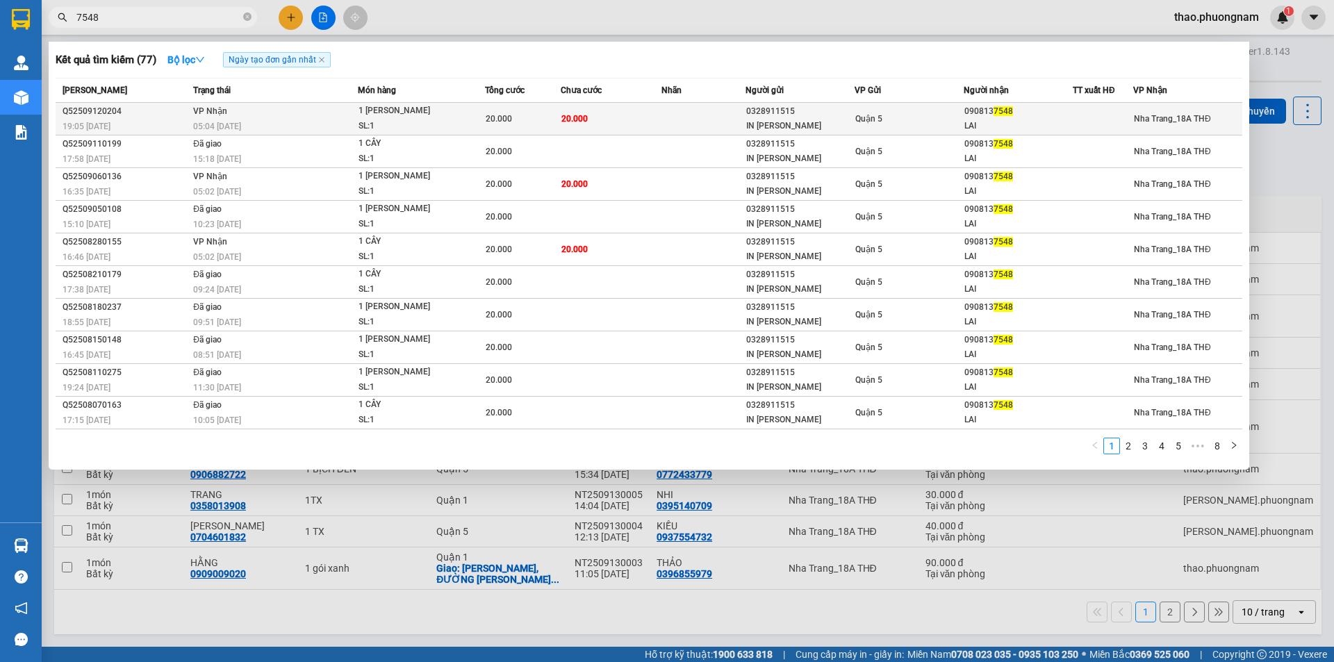
click at [369, 106] on div "1 CÂY TRẮNG" at bounding box center [410, 110] width 104 height 15
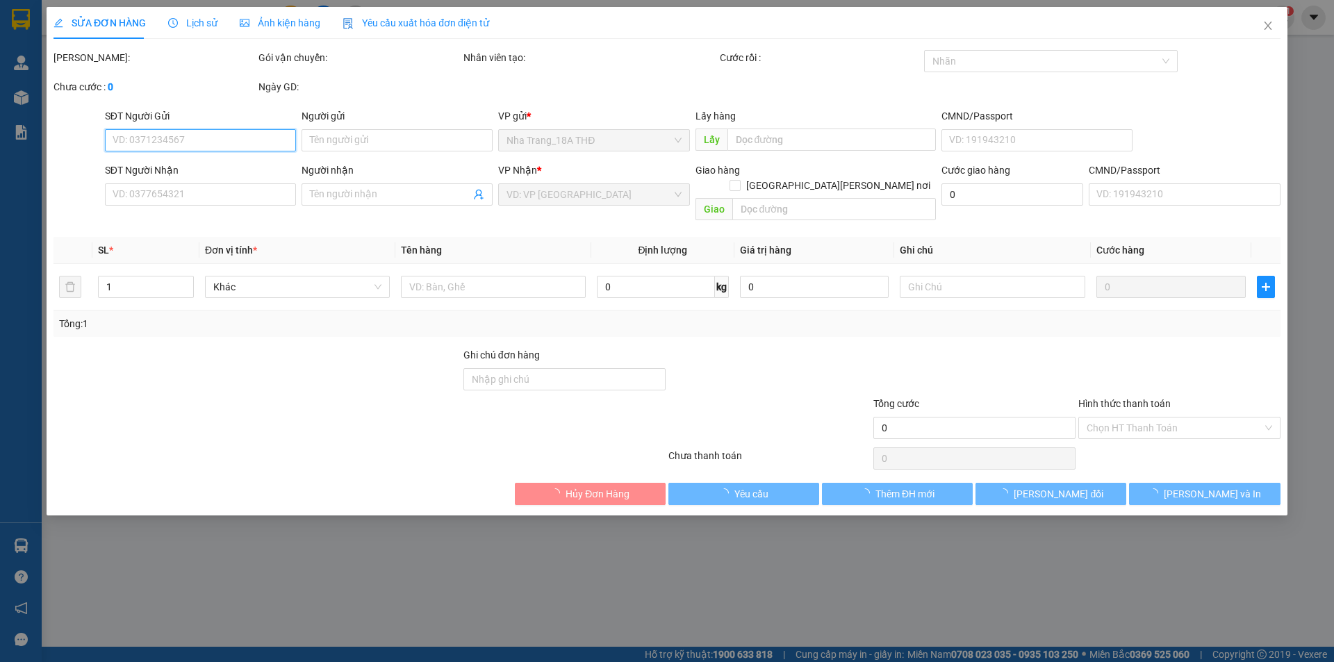
type input "0328911515"
type input "IN TRẦN PHÁT"
type input "0908137548"
type input "LAI"
type input "20"
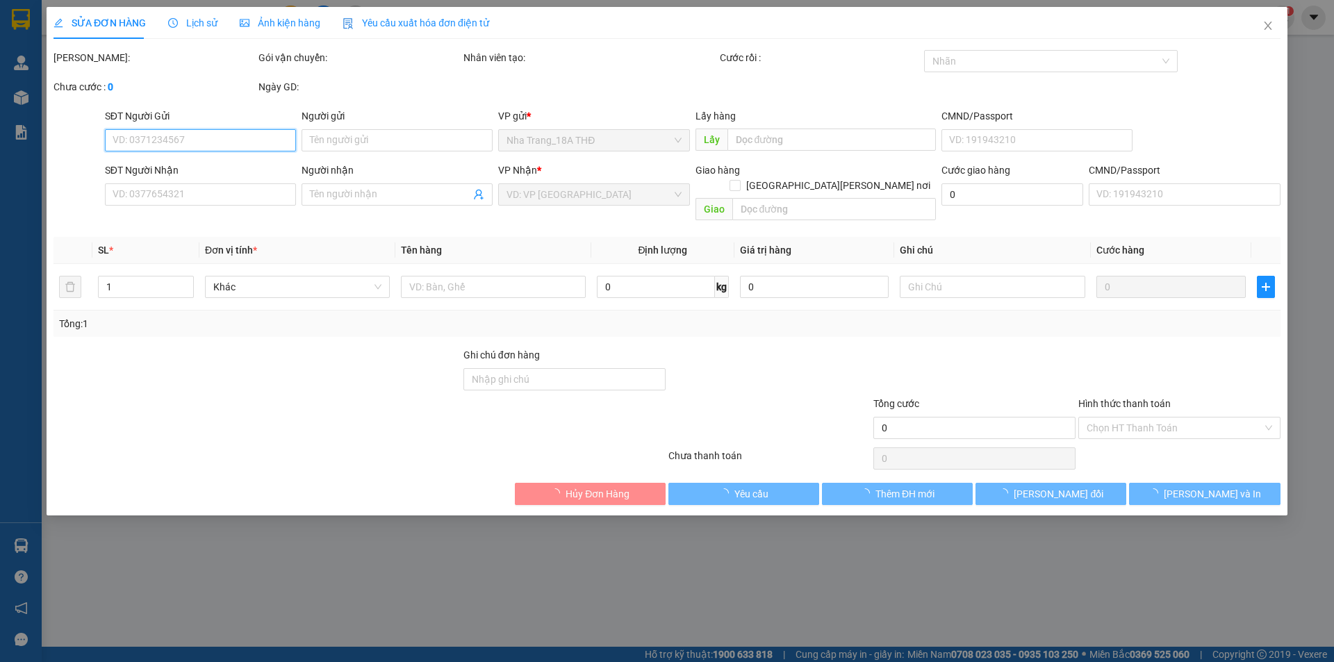
type input "20.000"
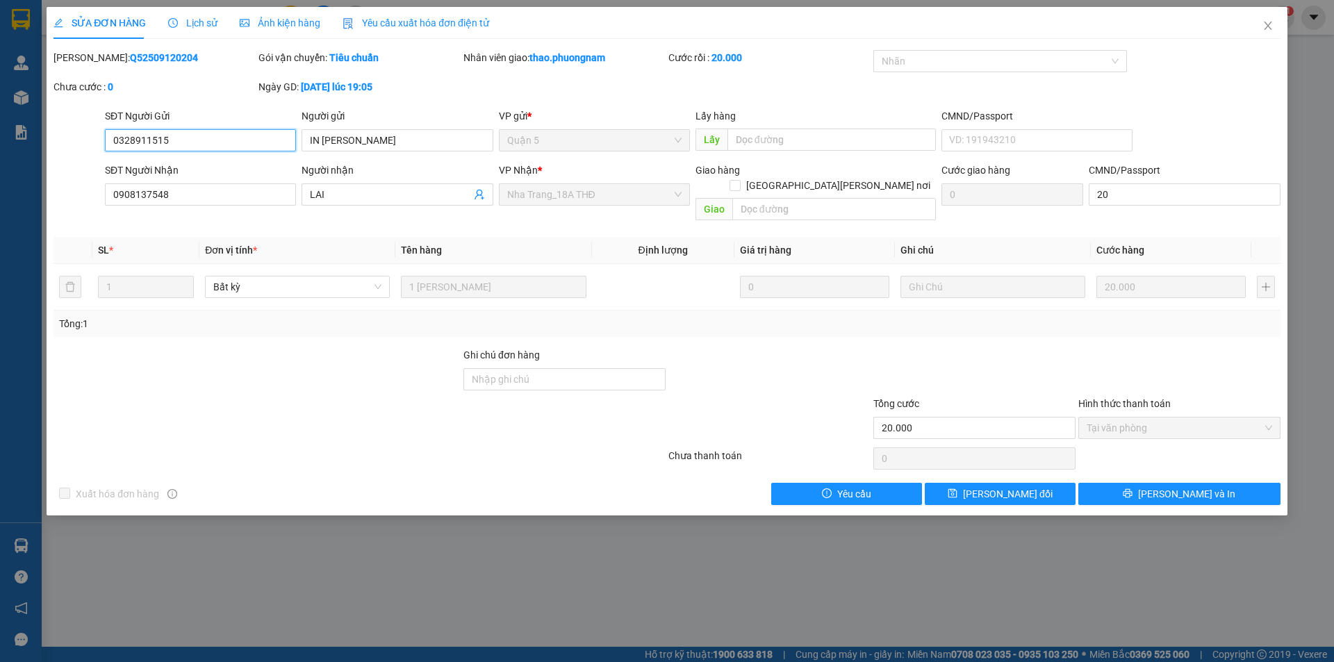
click at [1127, 417] on span "Tại văn phòng" at bounding box center [1178, 427] width 185 height 21
click at [1268, 26] on icon "close" at bounding box center [1267, 26] width 8 height 8
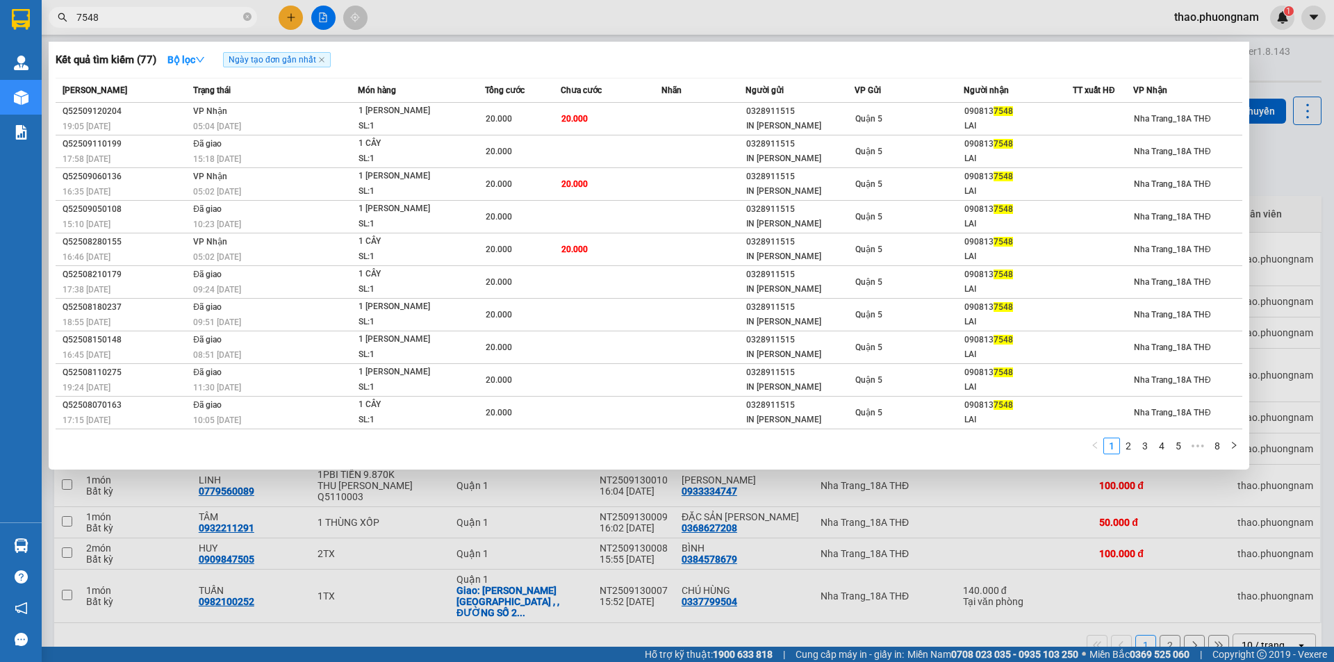
click at [192, 20] on input "7548" at bounding box center [158, 17] width 164 height 15
click at [242, 16] on span "7548" at bounding box center [153, 17] width 208 height 21
click at [244, 16] on icon "close-circle" at bounding box center [247, 17] width 8 height 8
